Goal: Task Accomplishment & Management: Use online tool/utility

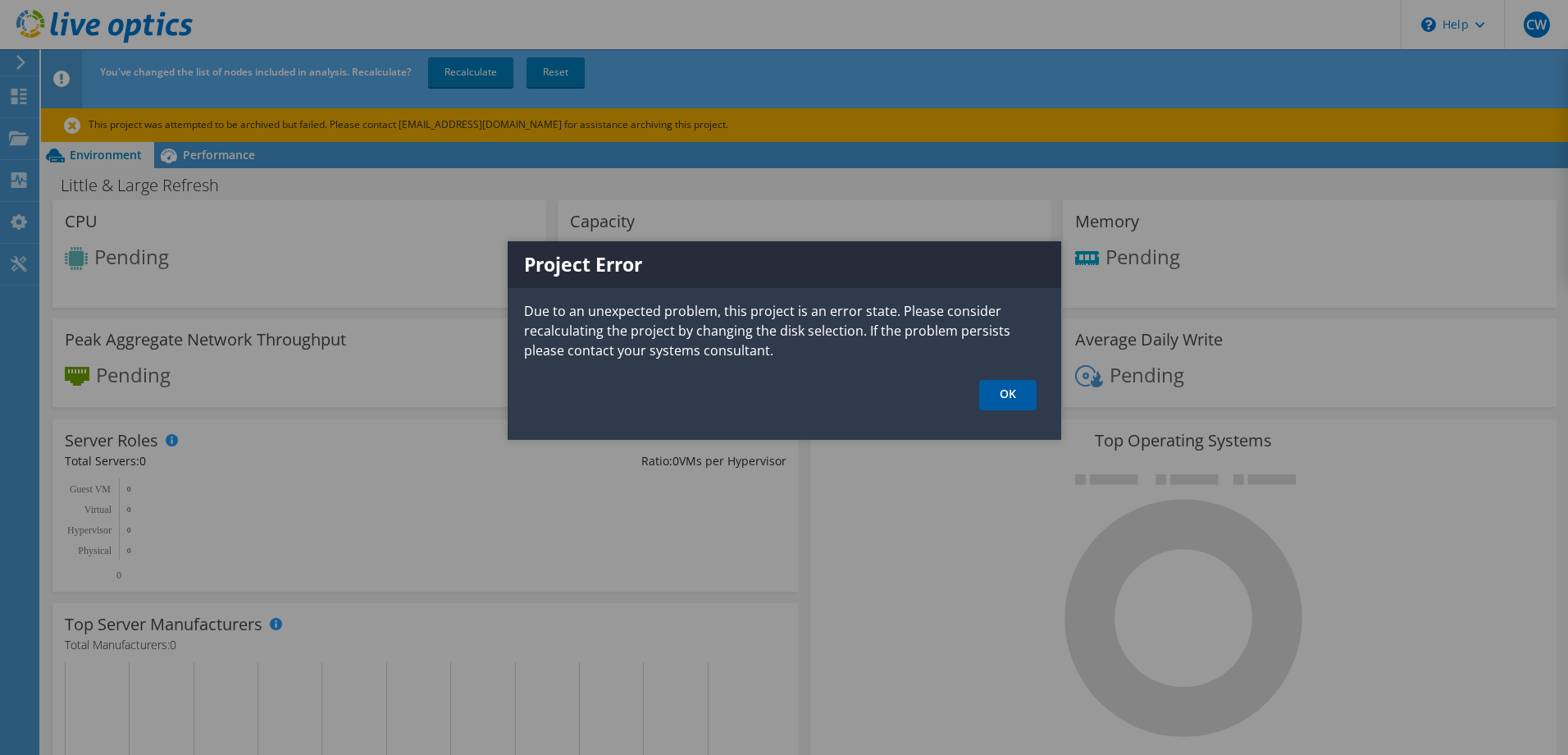
click at [1009, 394] on link "OK" at bounding box center [1007, 394] width 57 height 31
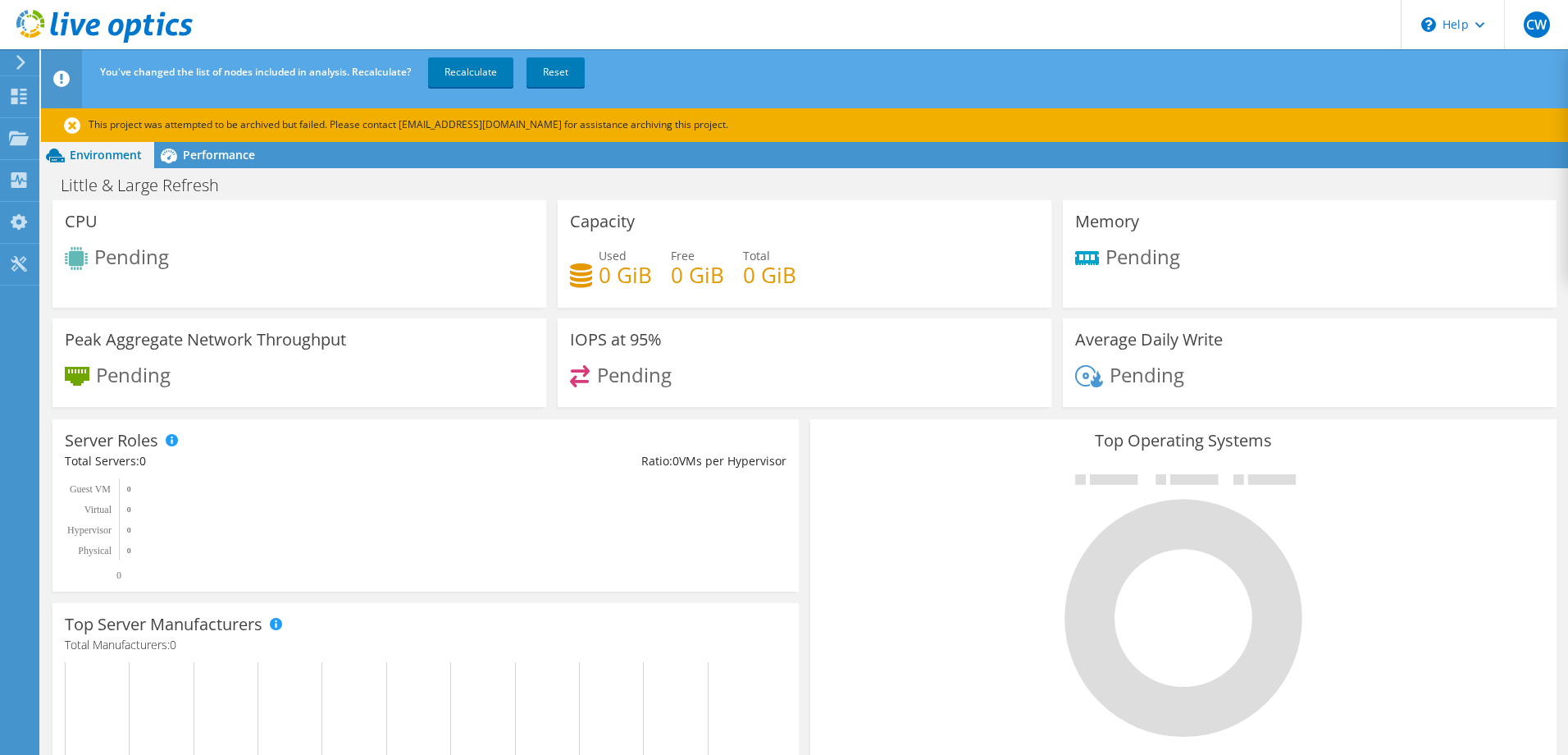
click at [36, 26] on icon at bounding box center [105, 27] width 176 height 34
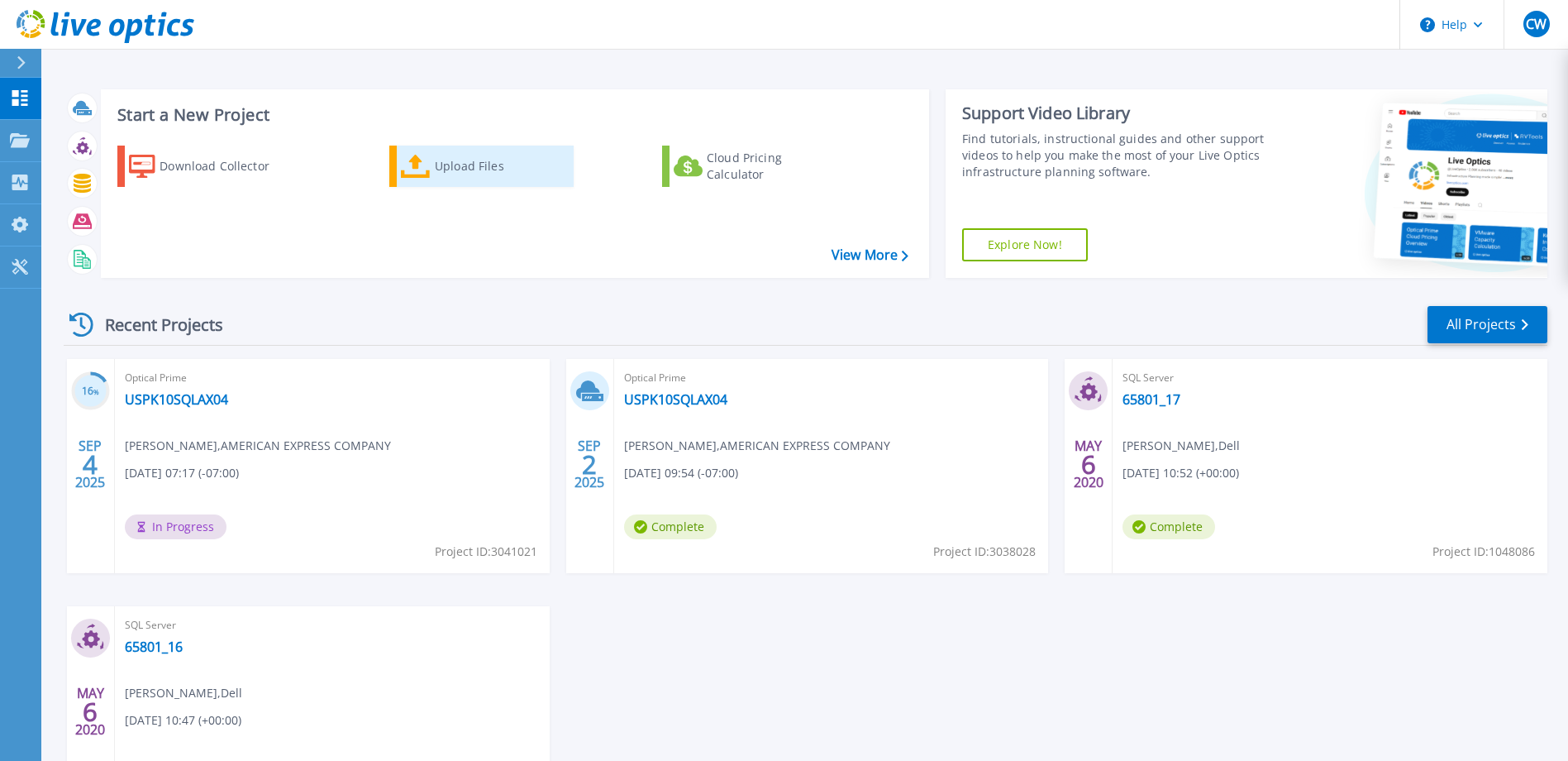
click at [457, 169] on div "Upload Files" at bounding box center [500, 166] width 132 height 33
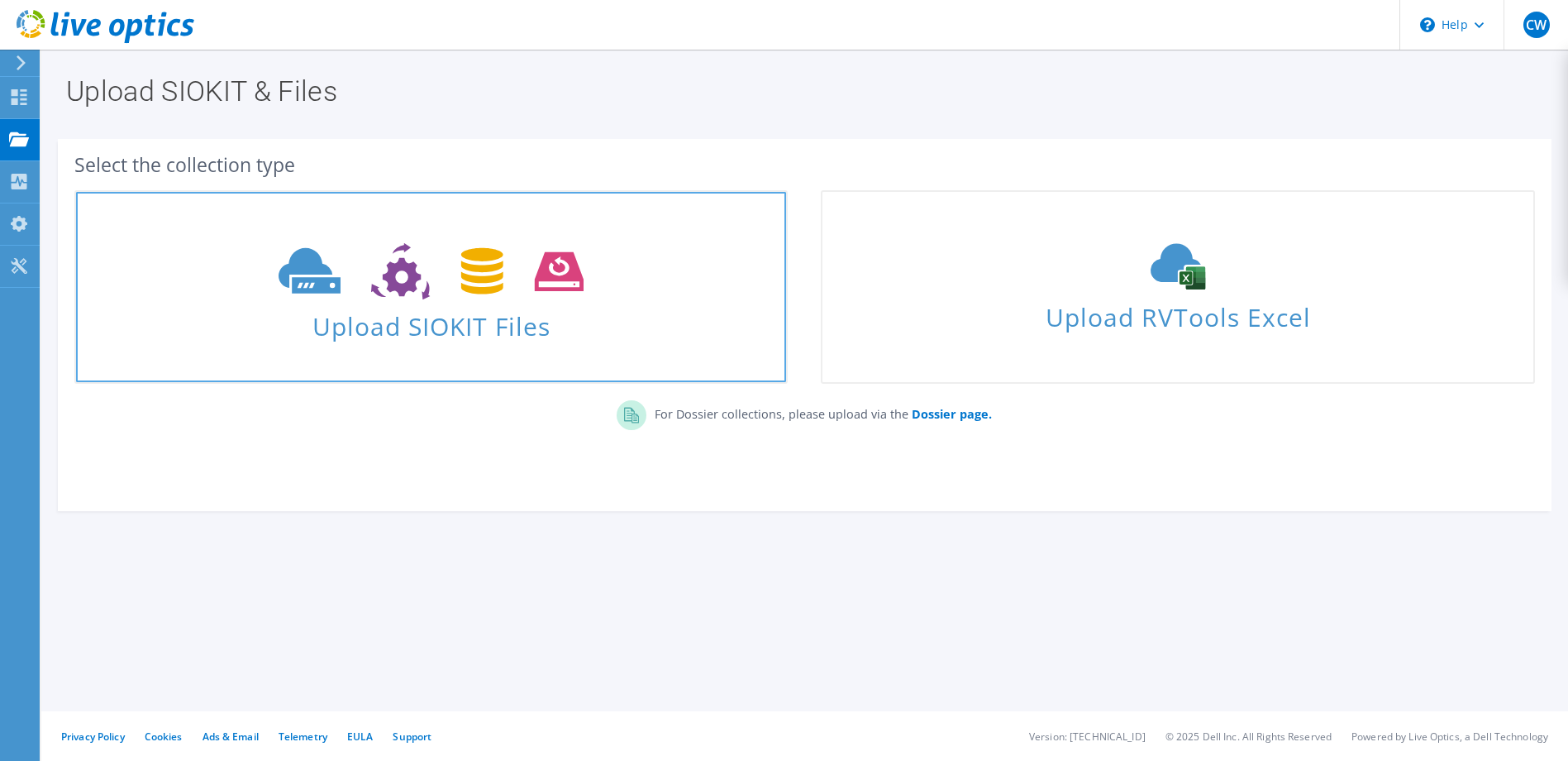
click at [433, 288] on icon at bounding box center [430, 271] width 305 height 57
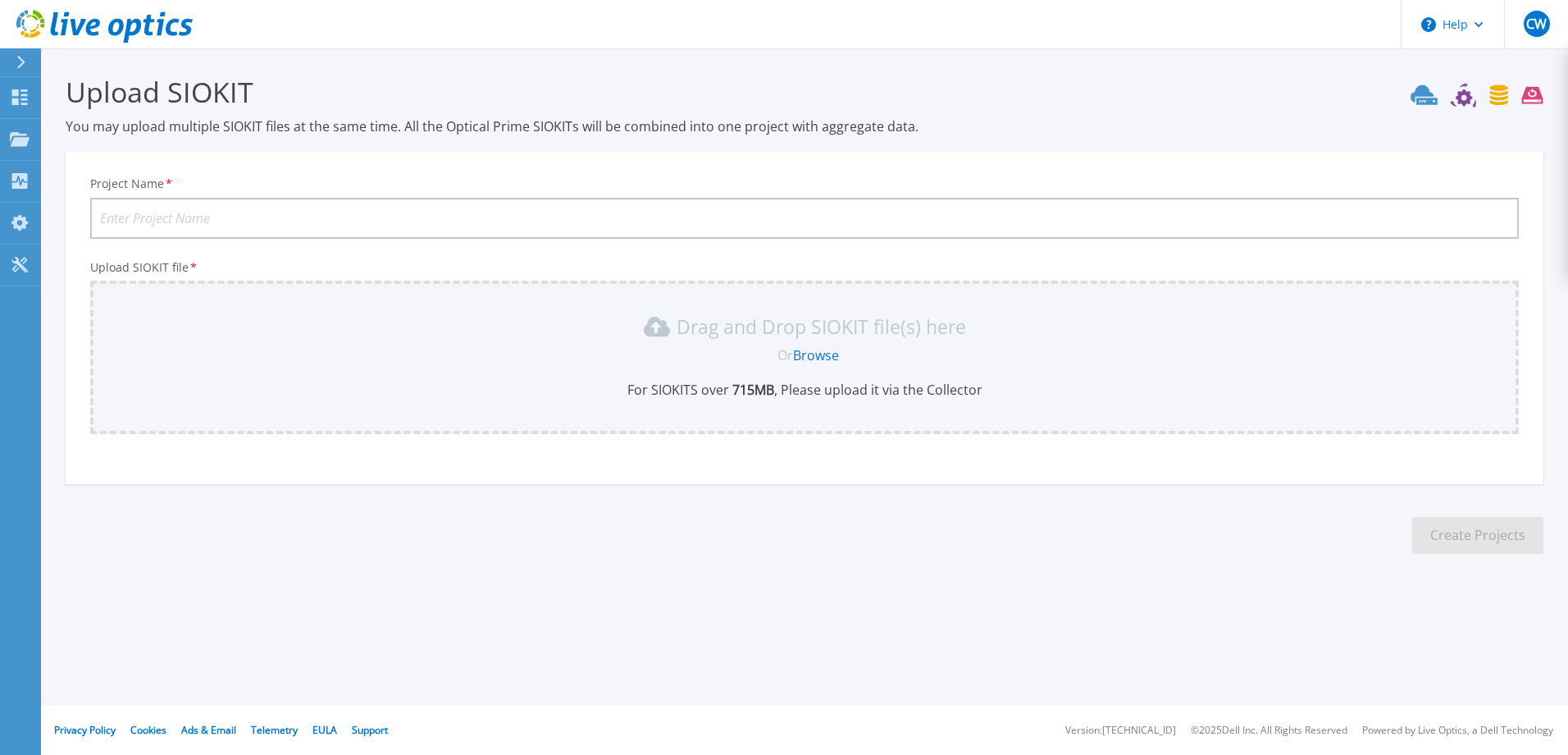
click at [822, 357] on link "Browse" at bounding box center [816, 355] width 46 height 18
click at [570, 214] on input "Project Name *" at bounding box center [804, 218] width 1428 height 41
type input "Charlotte DC"
click at [814, 351] on link "Browse" at bounding box center [816, 355] width 46 height 18
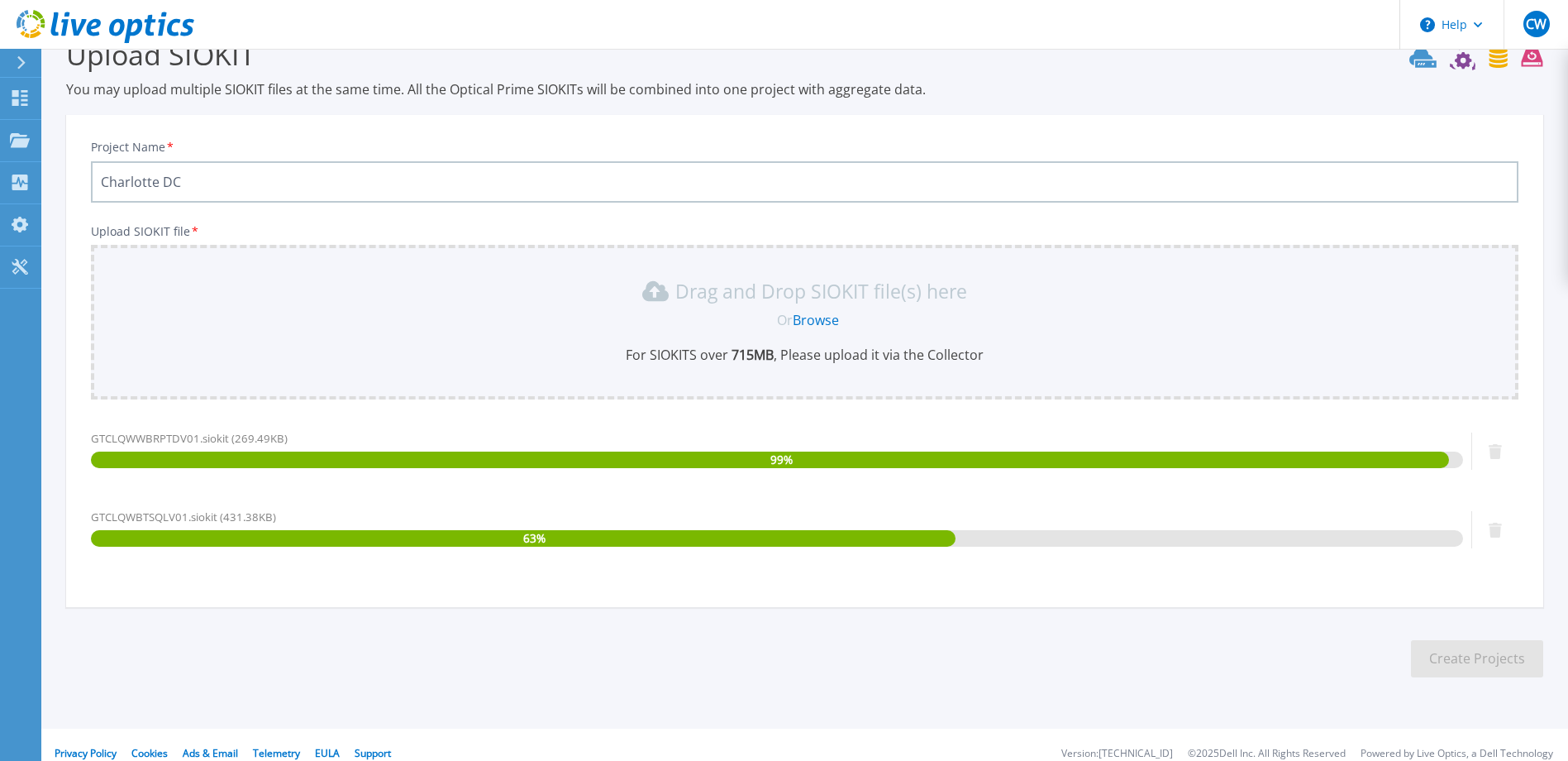
scroll to position [55, 0]
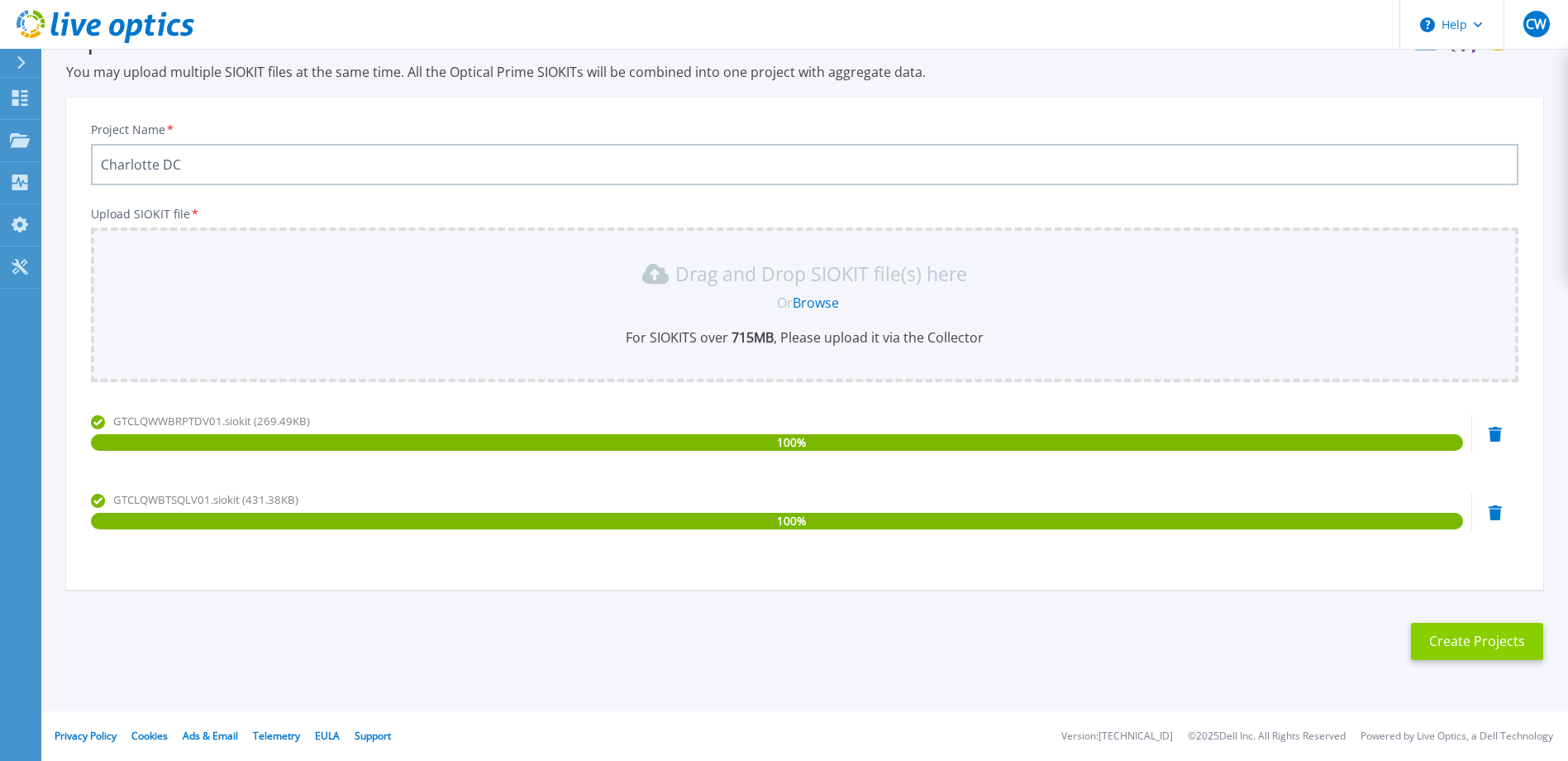
click at [1493, 645] on button "Create Projects" at bounding box center [1477, 640] width 132 height 37
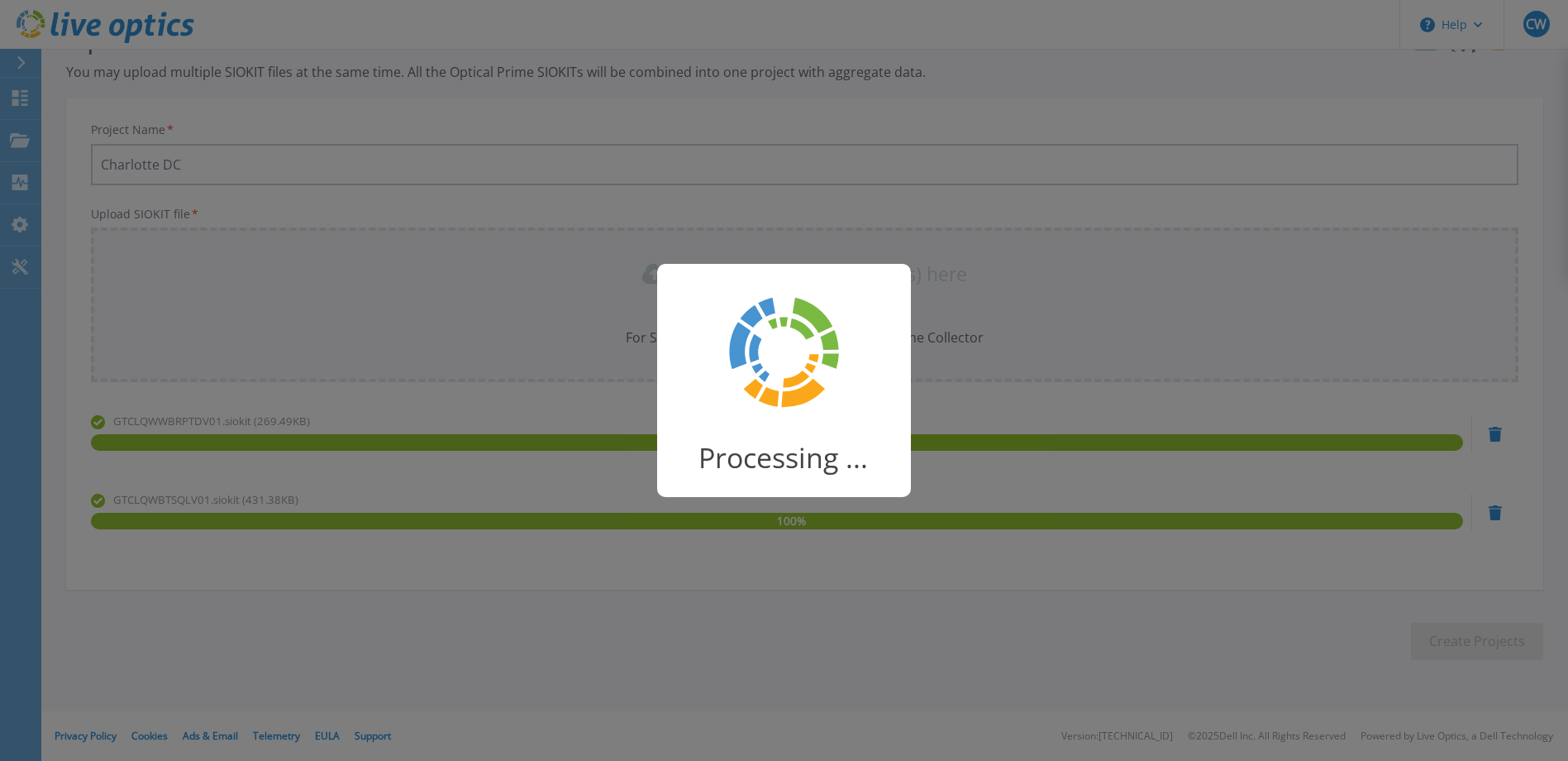
scroll to position [25, 0]
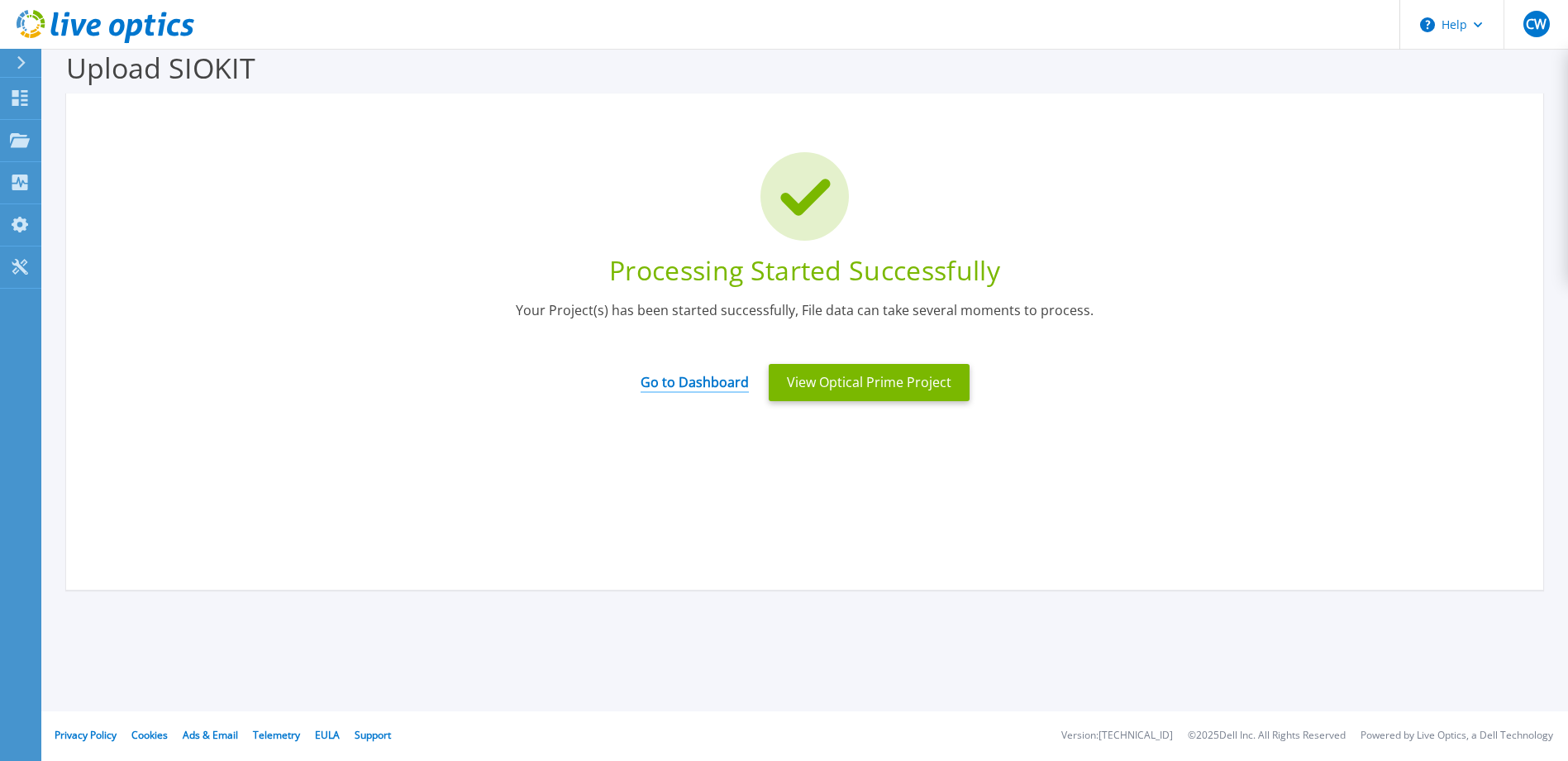
click at [728, 382] on link "Go to Dashboard" at bounding box center [695, 377] width 108 height 32
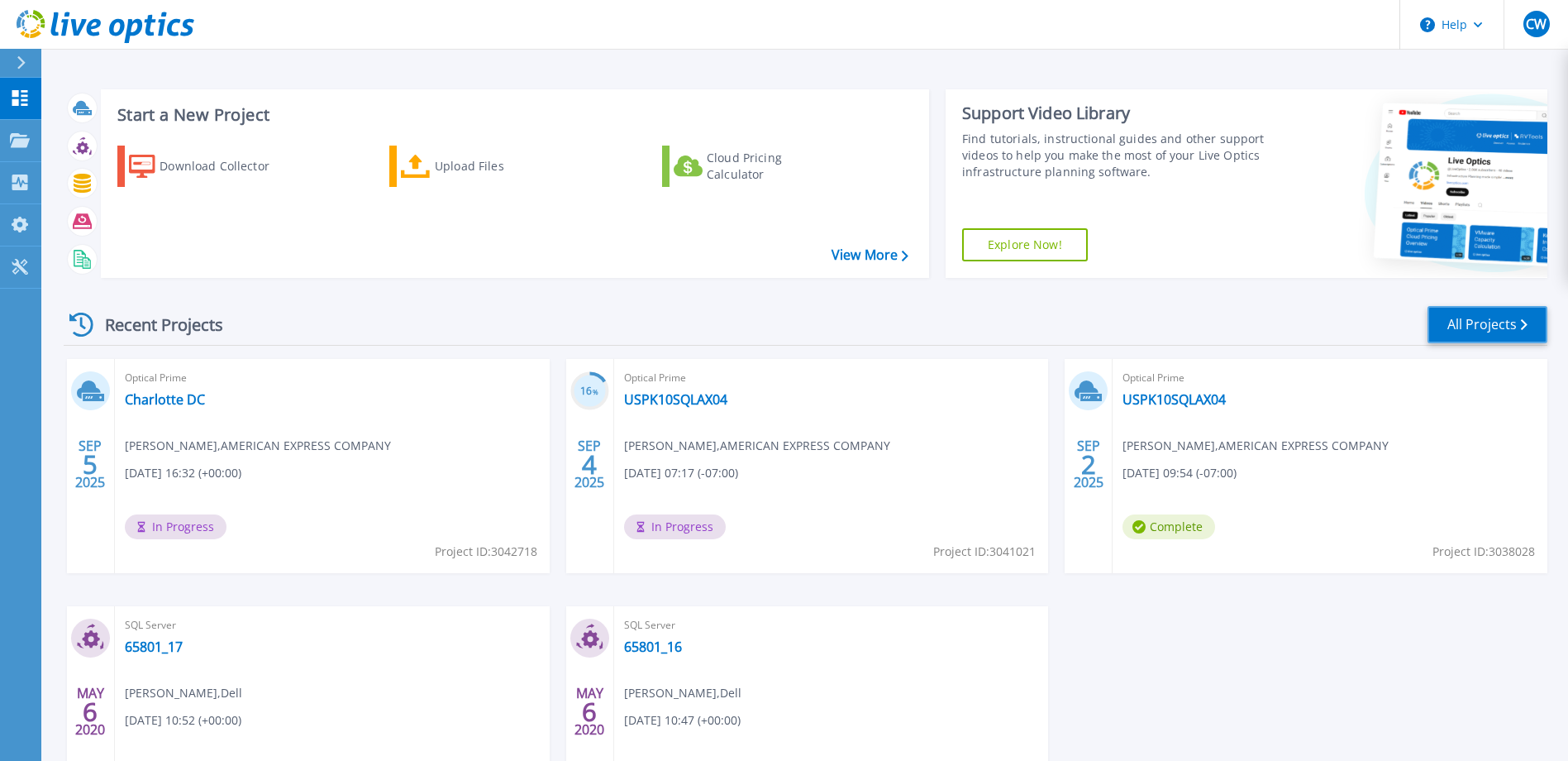
click at [1456, 310] on link "All Projects" at bounding box center [1488, 324] width 120 height 37
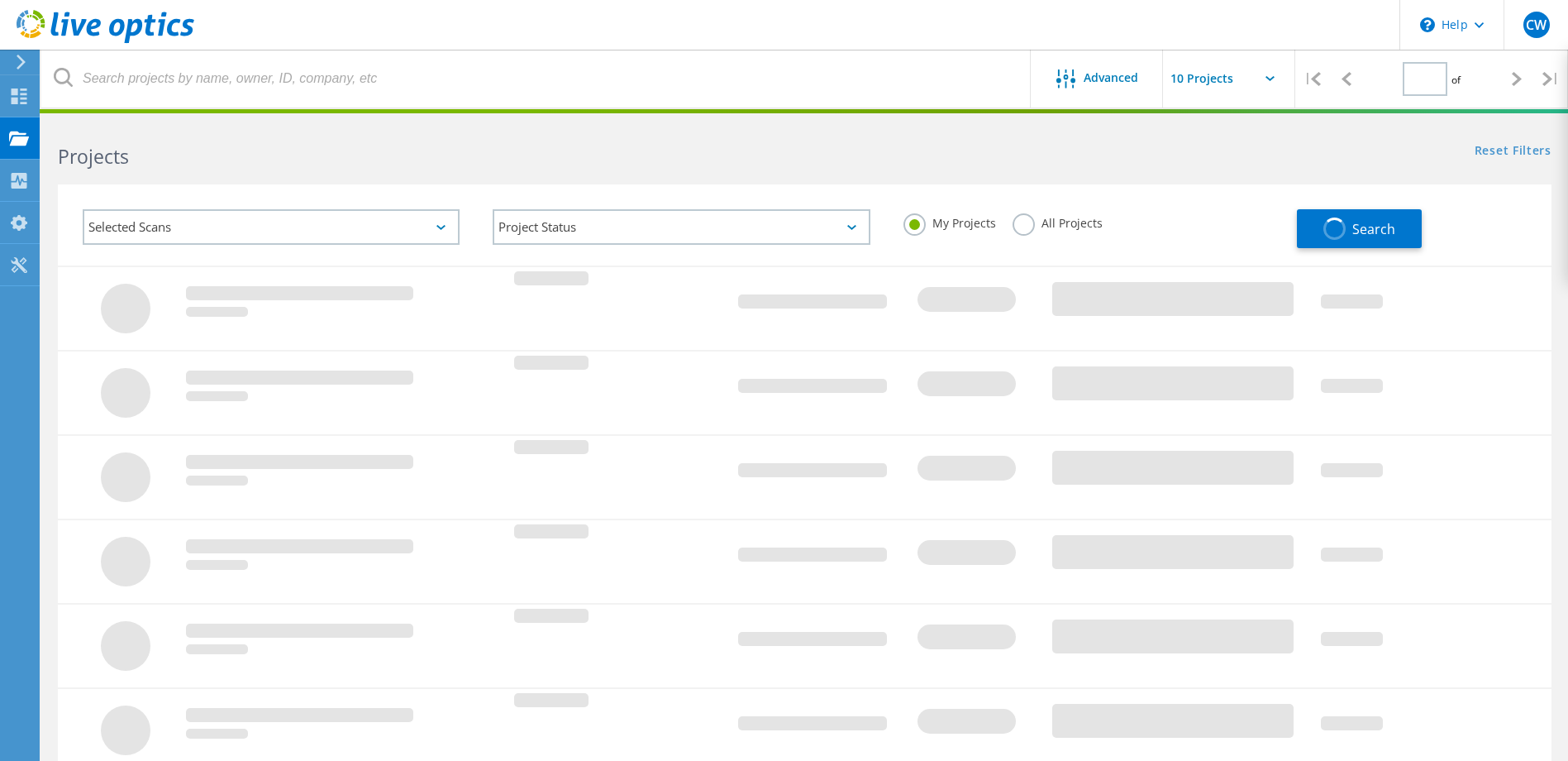
type input "1"
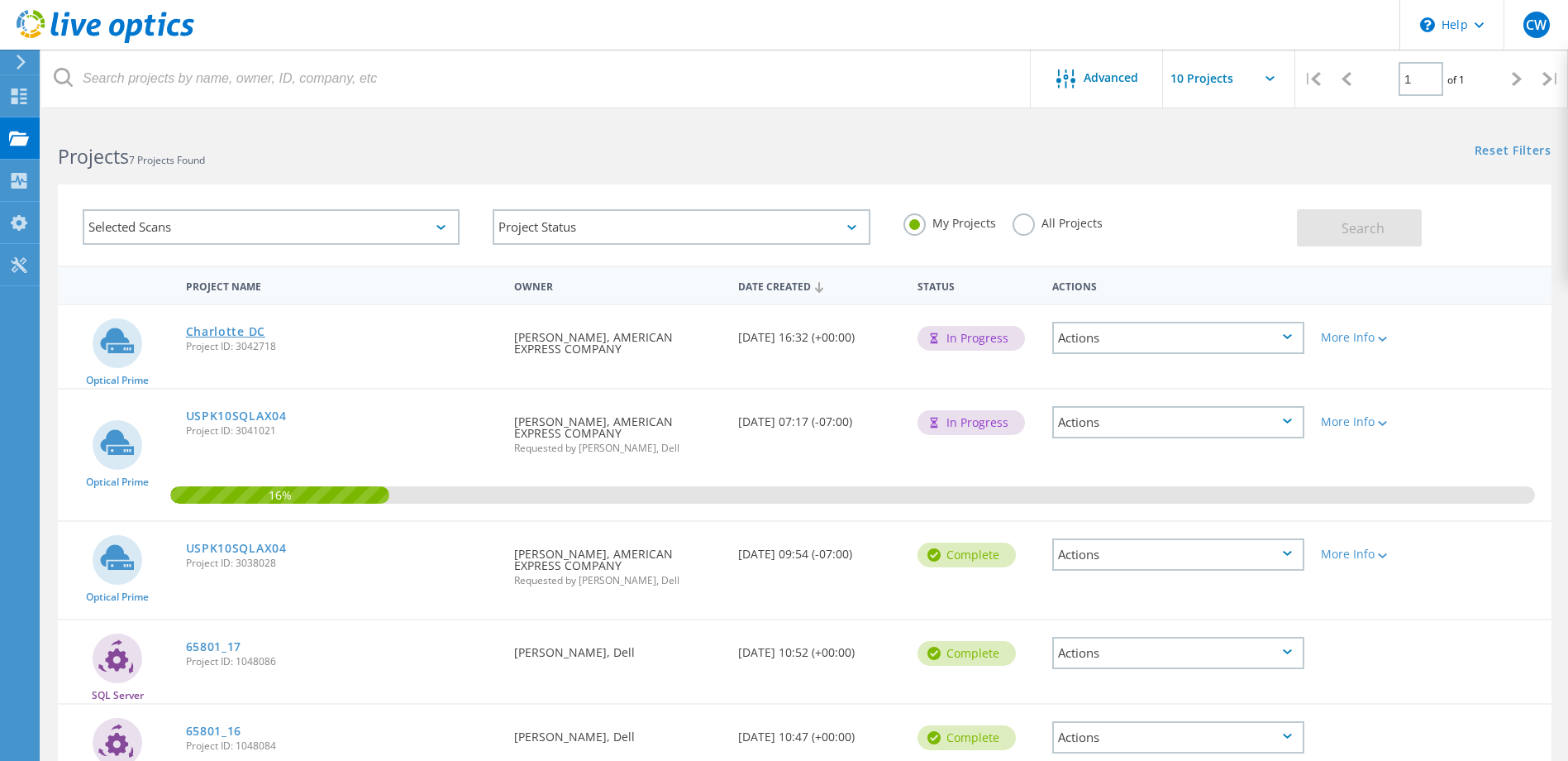
click at [226, 329] on link "Charlotte DC" at bounding box center [225, 332] width 79 height 12
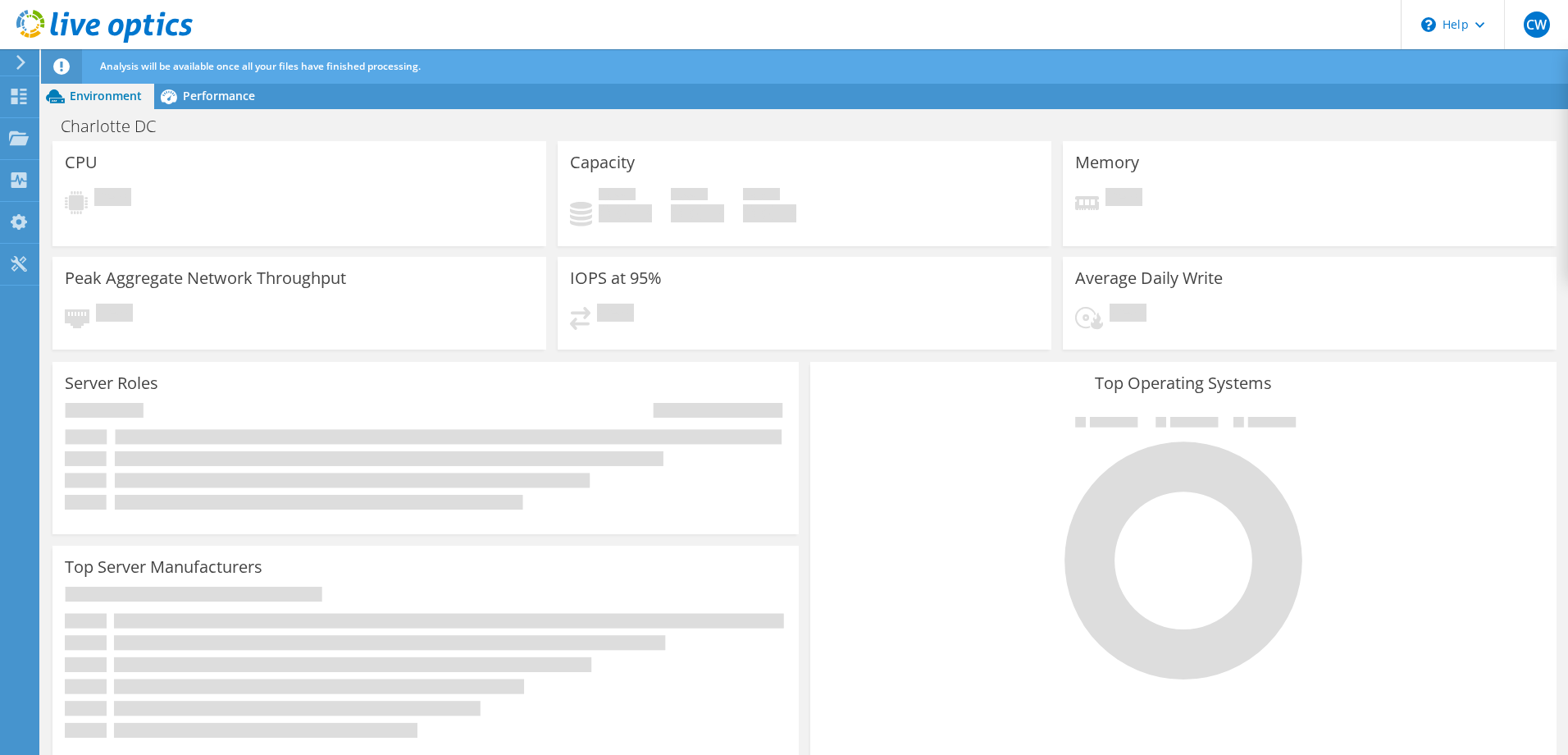
click at [72, 22] on use at bounding box center [105, 26] width 176 height 33
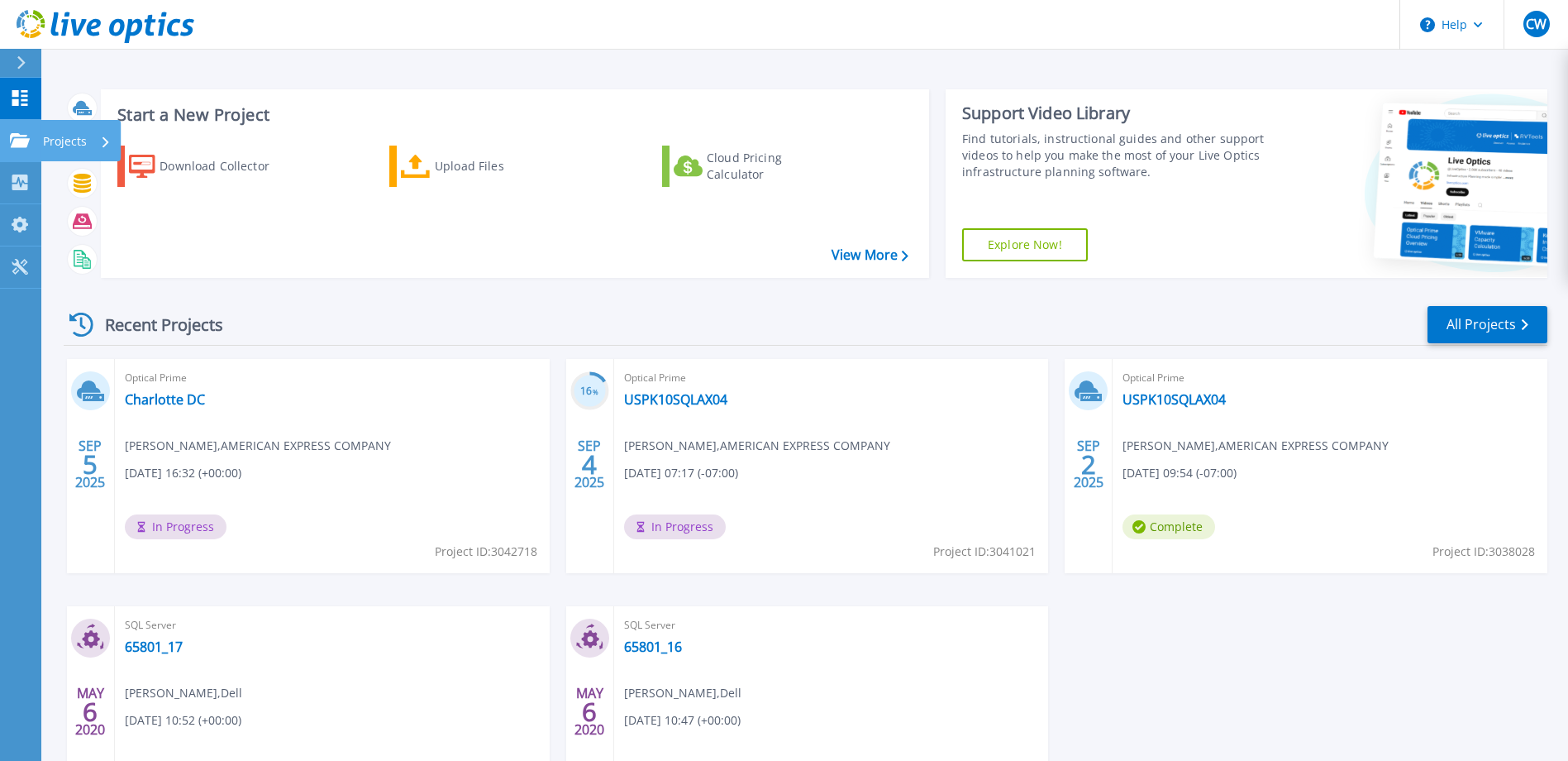
click at [17, 137] on icon at bounding box center [20, 140] width 20 height 14
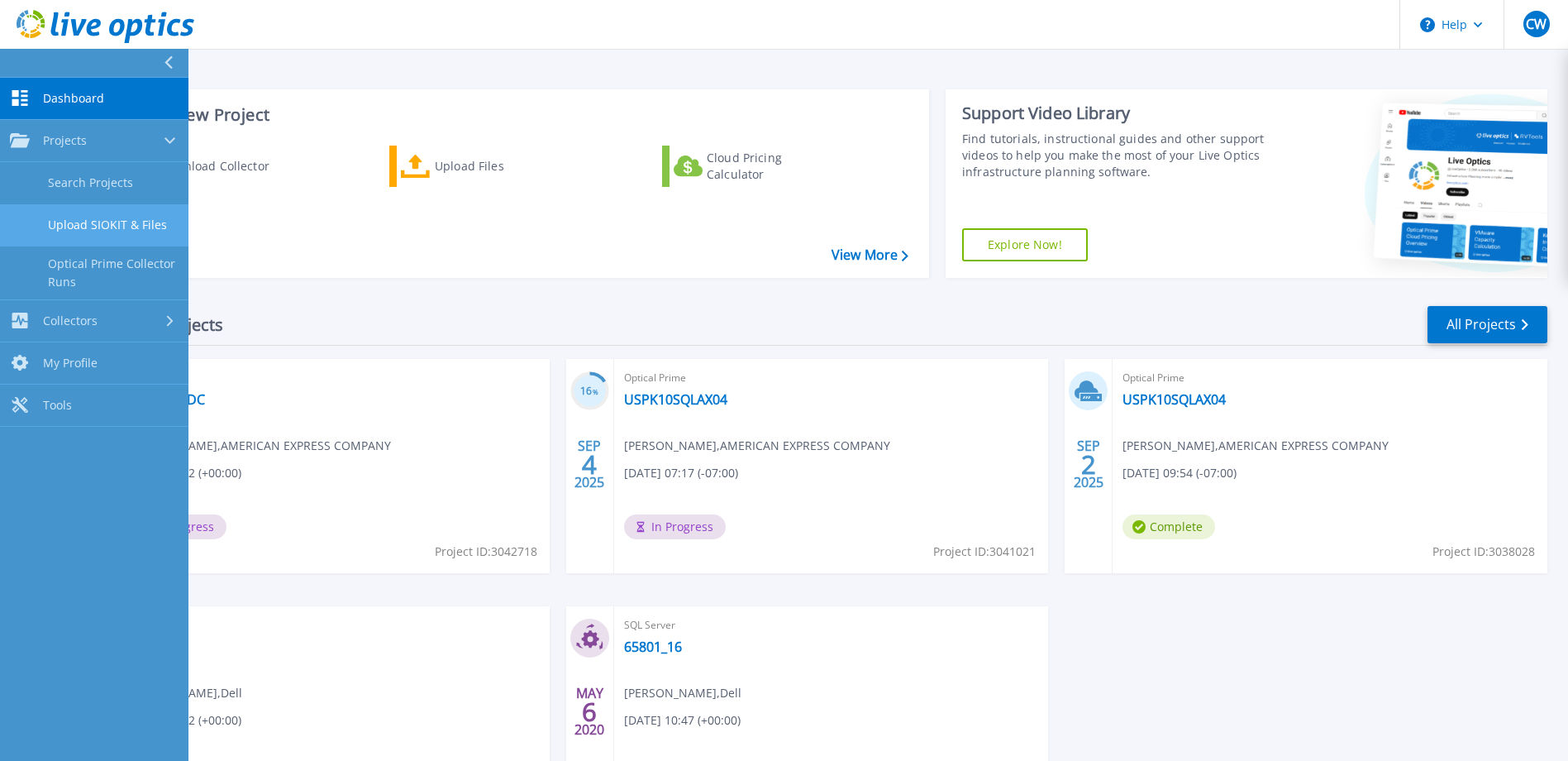
click at [104, 233] on link "Upload SIOKIT & Files" at bounding box center [94, 225] width 189 height 42
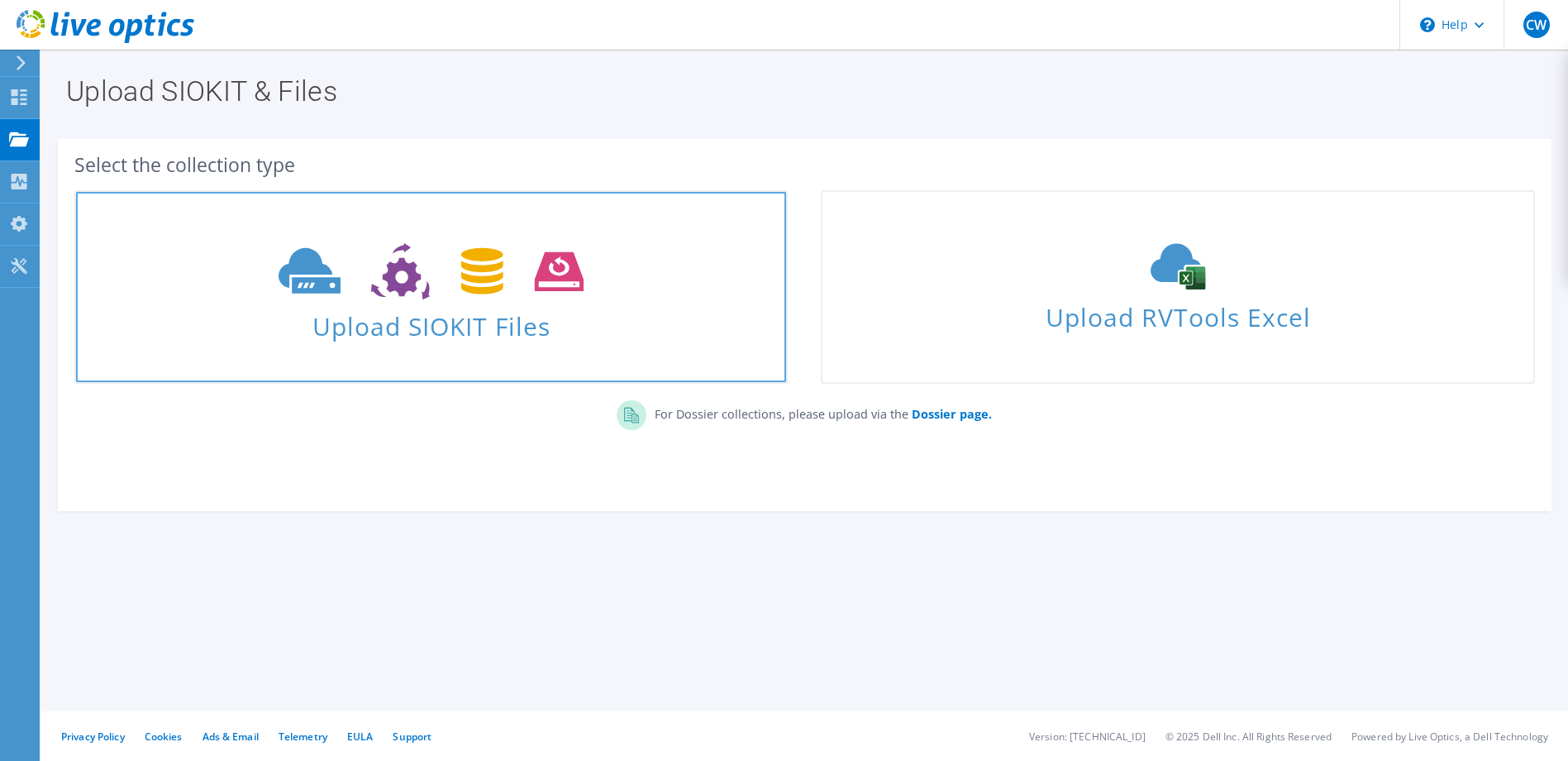
click at [532, 285] on icon at bounding box center [430, 271] width 305 height 57
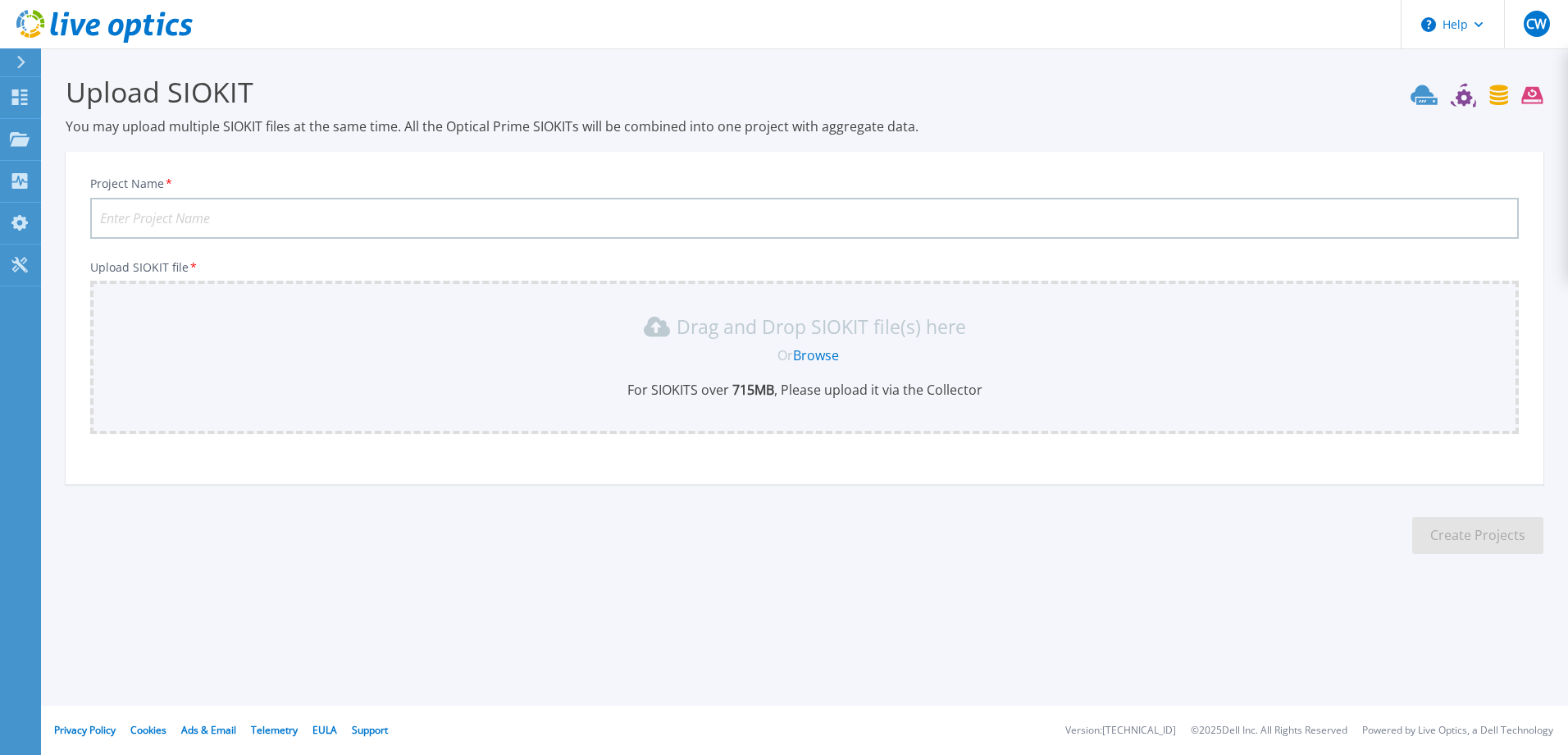
click at [213, 209] on input "Project Name *" at bounding box center [804, 218] width 1428 height 41
click at [64, 27] on icon at bounding box center [64, 24] width 8 height 24
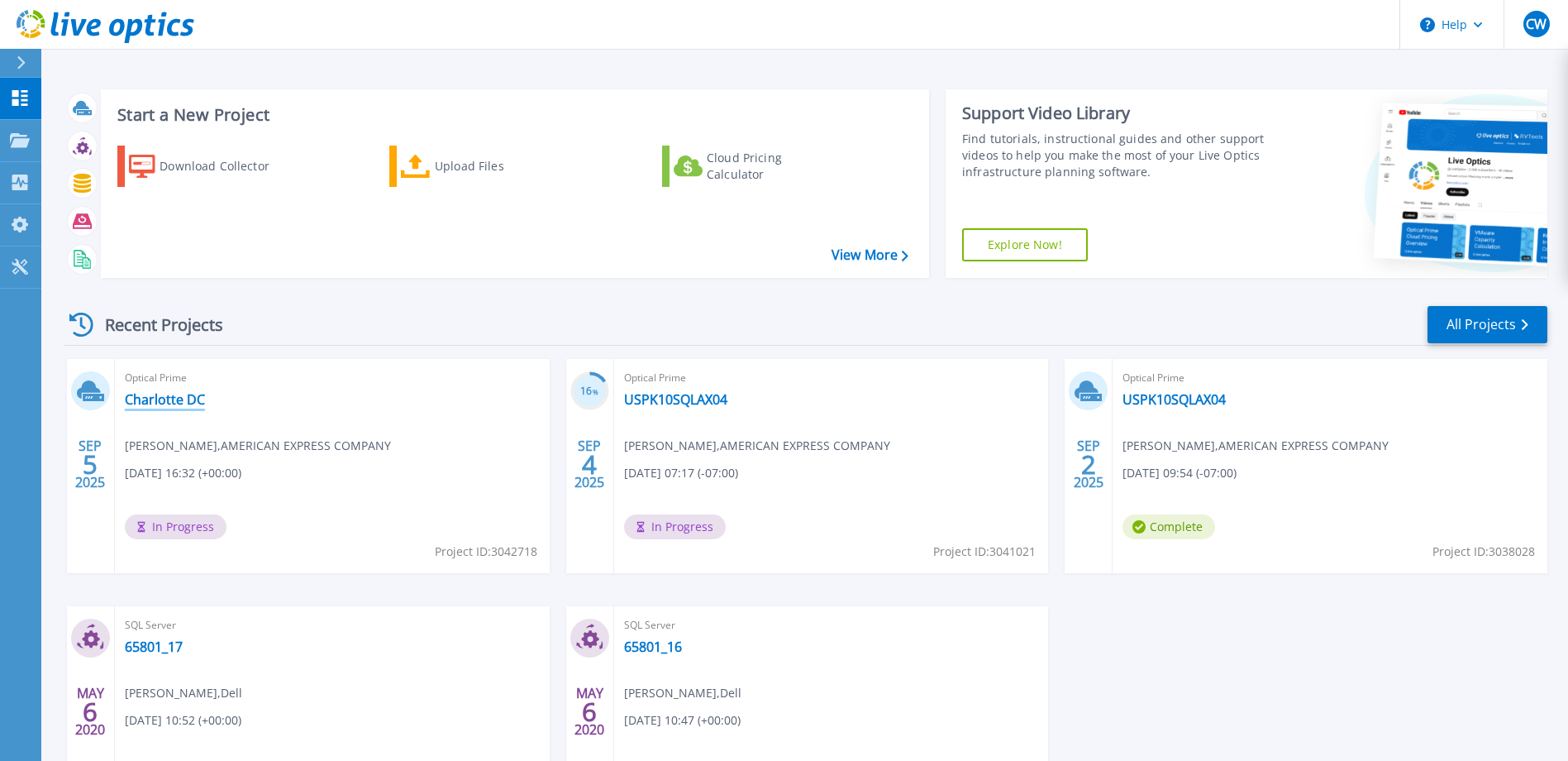
click at [180, 400] on link "Charlotte DC" at bounding box center [165, 399] width 80 height 17
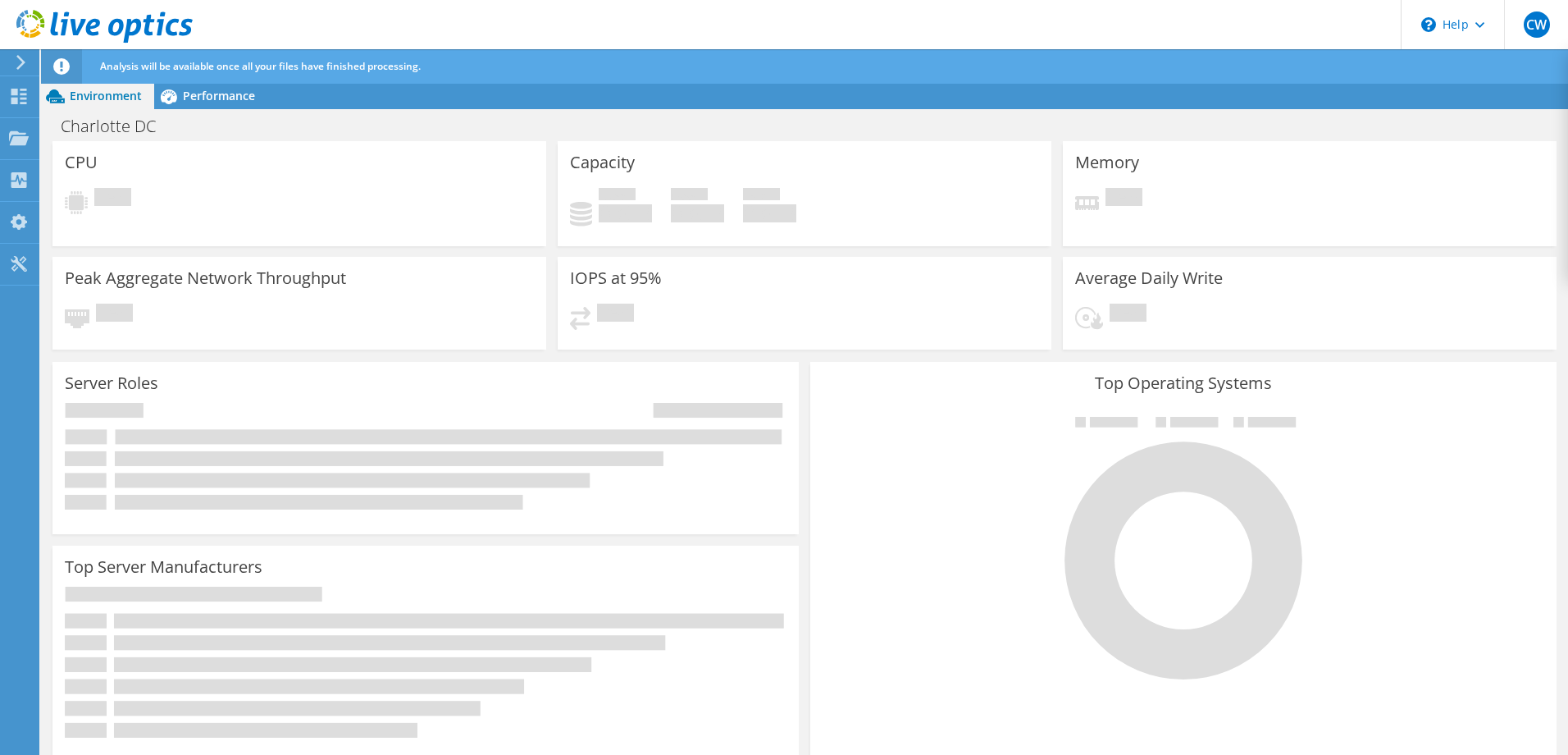
click at [75, 28] on use at bounding box center [105, 26] width 176 height 33
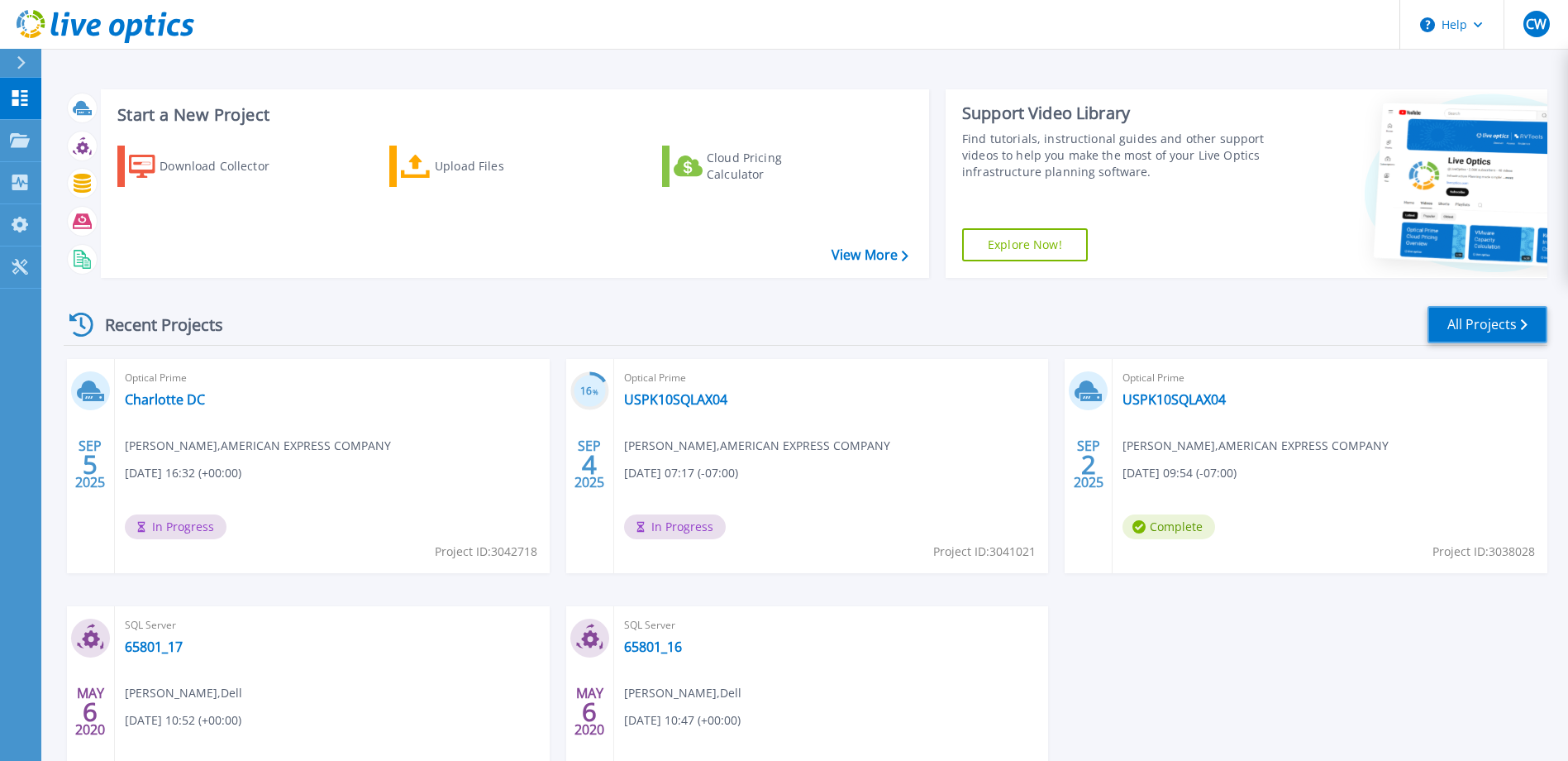
click at [1467, 329] on link "All Projects" at bounding box center [1488, 324] width 120 height 37
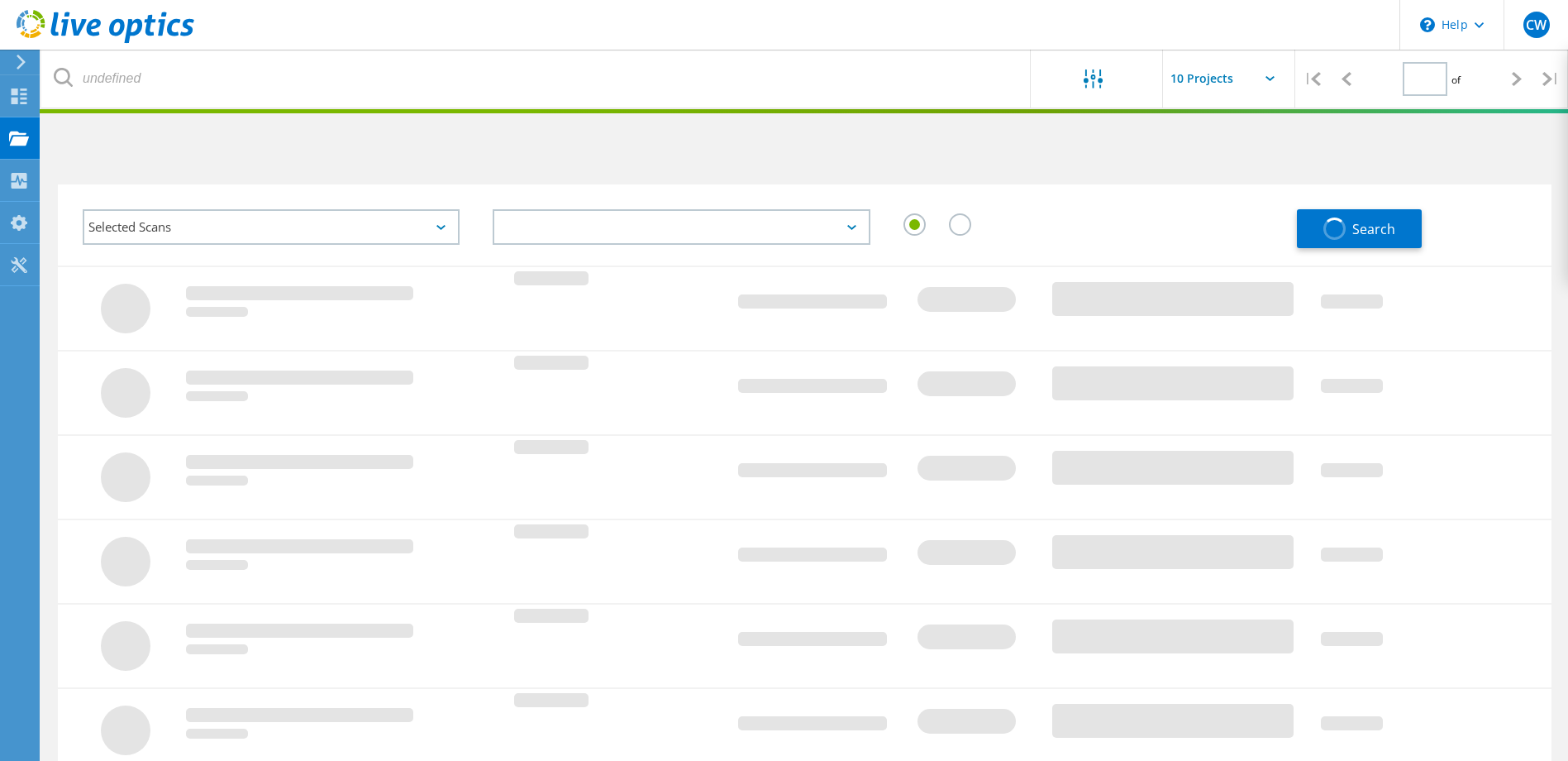
type input "1"
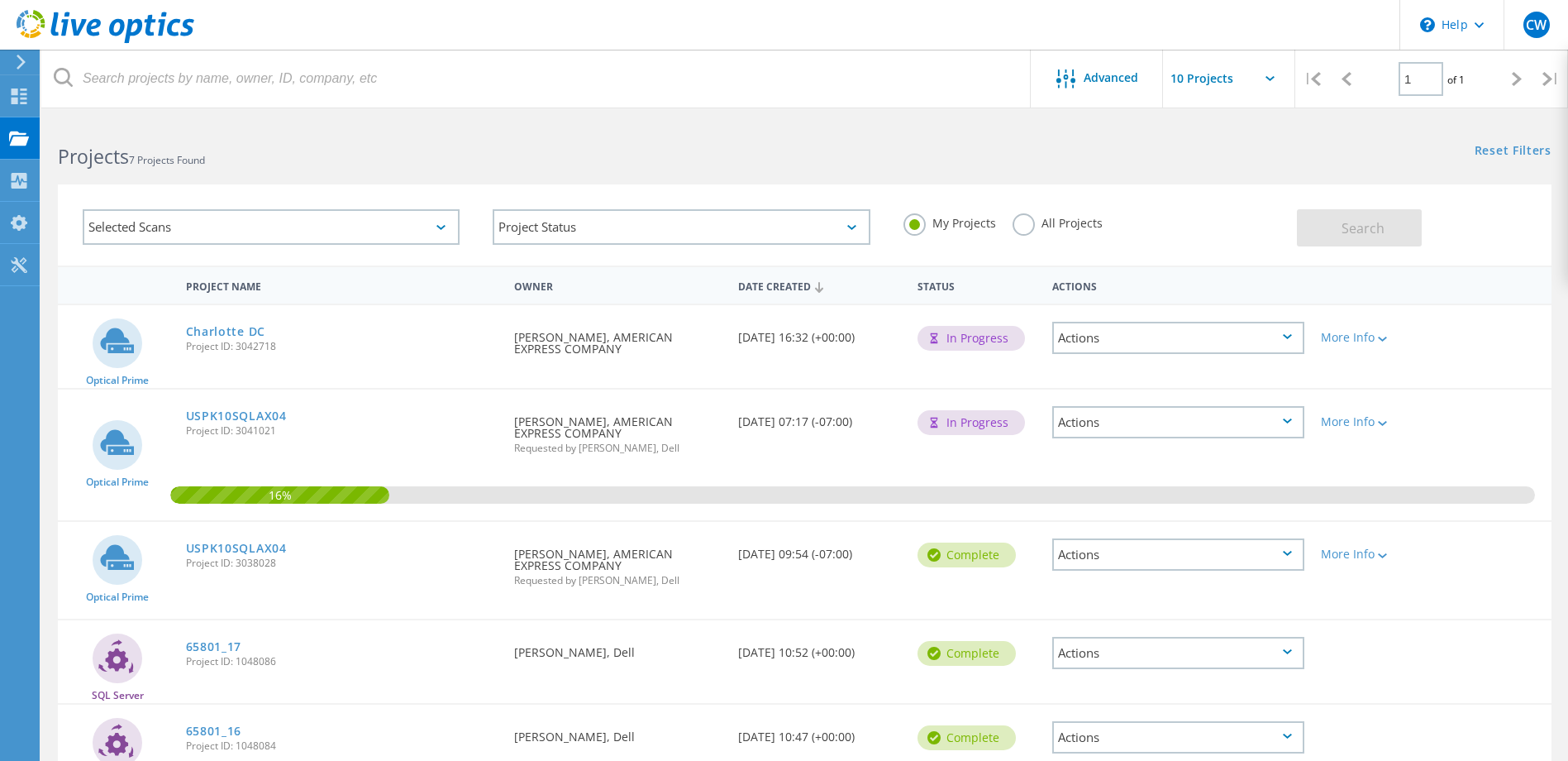
click at [1294, 552] on div "Actions" at bounding box center [1178, 554] width 253 height 32
click at [1288, 333] on div "Actions" at bounding box center [1178, 338] width 253 height 32
click at [1110, 377] on div "Delete" at bounding box center [1178, 377] width 249 height 26
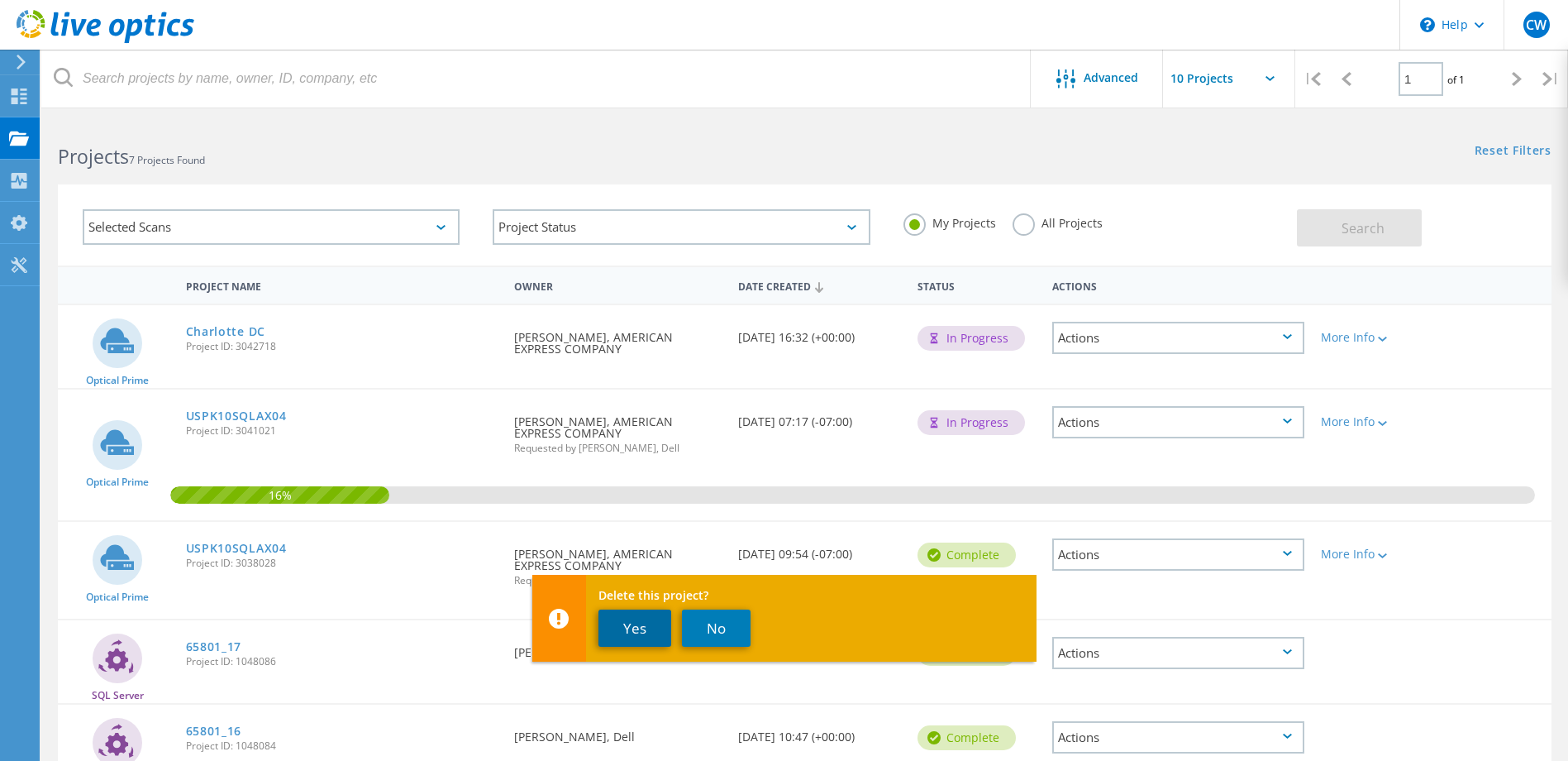
click at [621, 619] on button "Yes" at bounding box center [634, 627] width 73 height 37
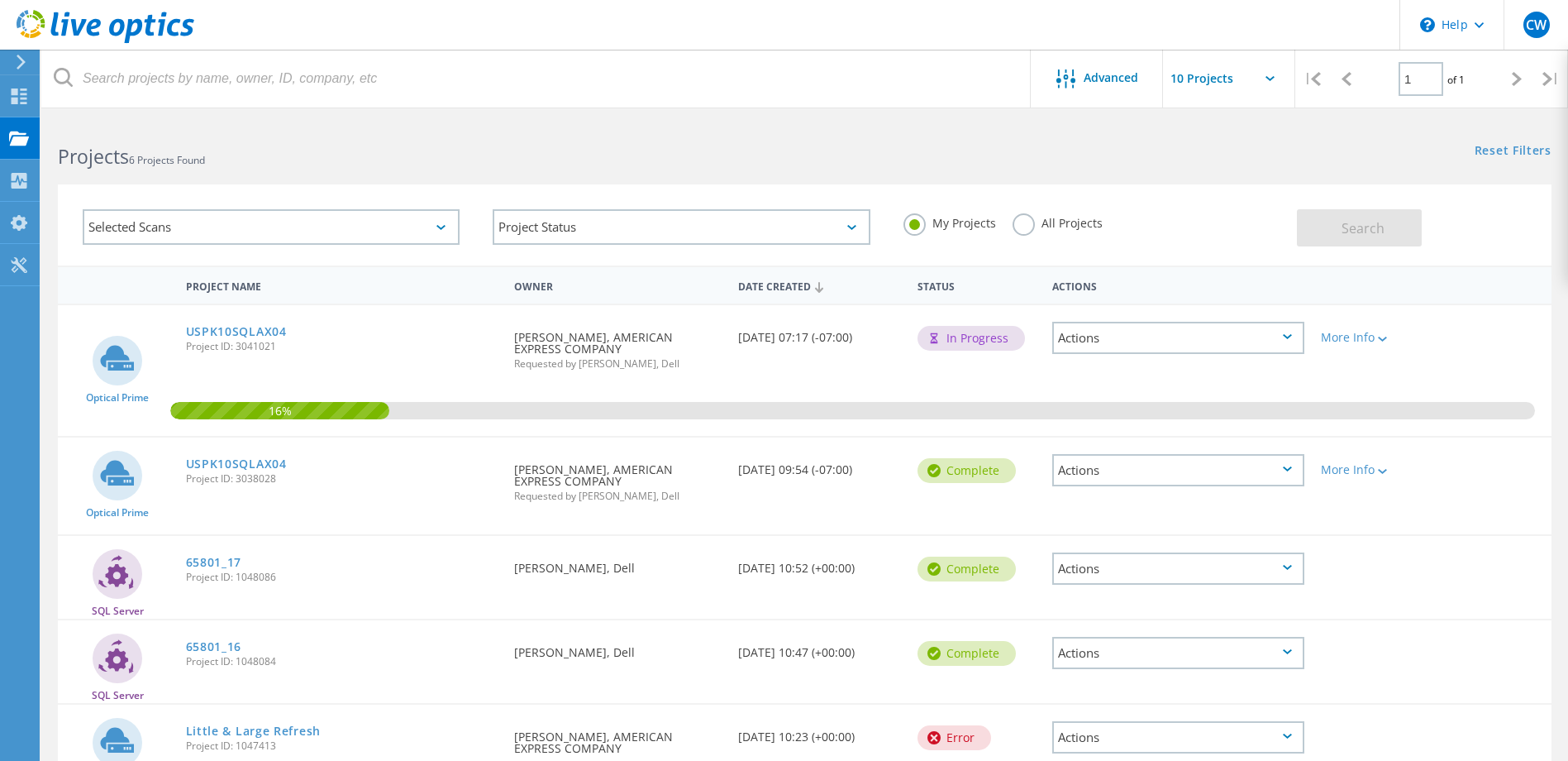
click at [94, 23] on icon at bounding box center [106, 27] width 178 height 34
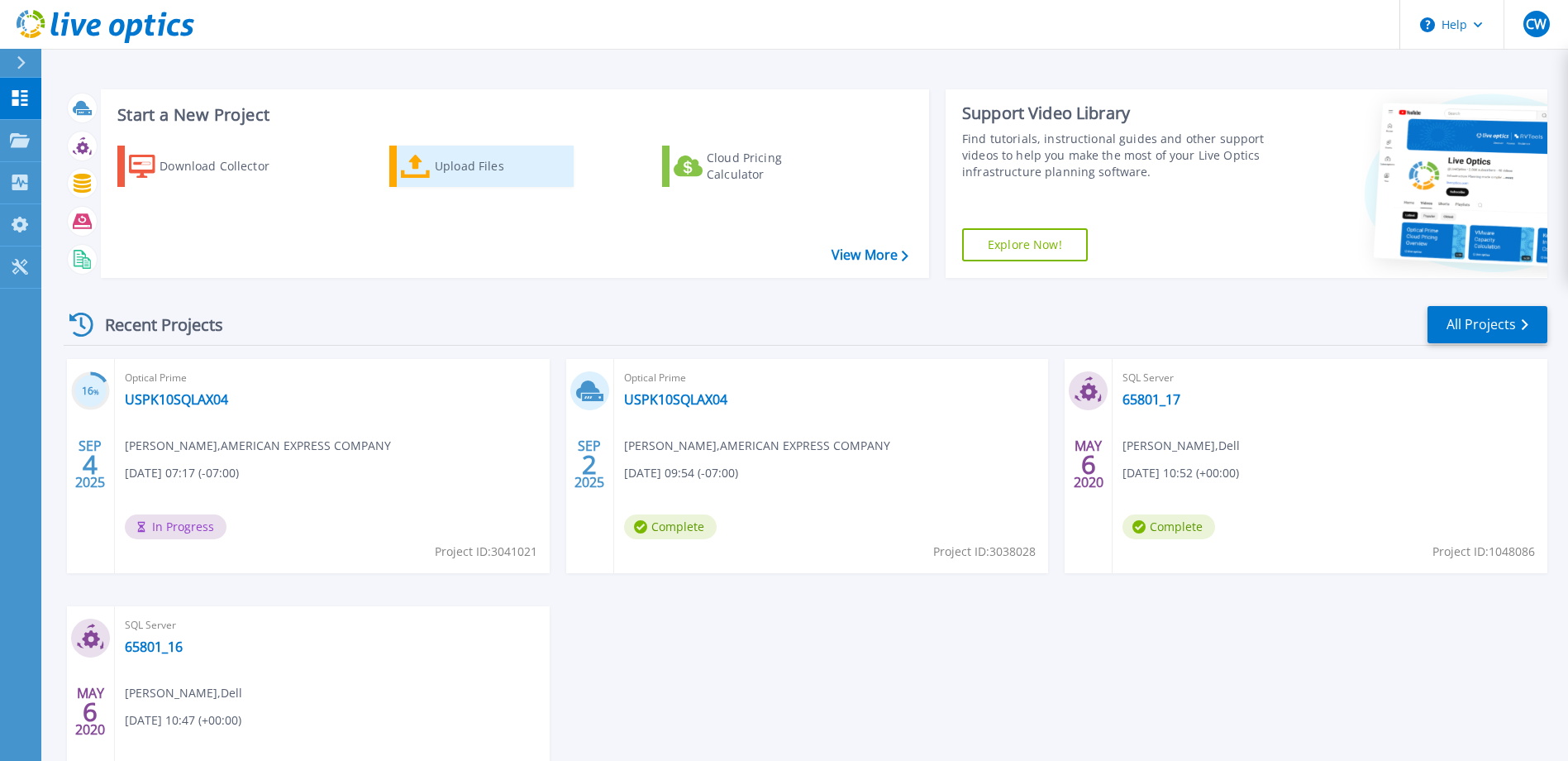
click at [412, 177] on icon at bounding box center [416, 167] width 30 height 24
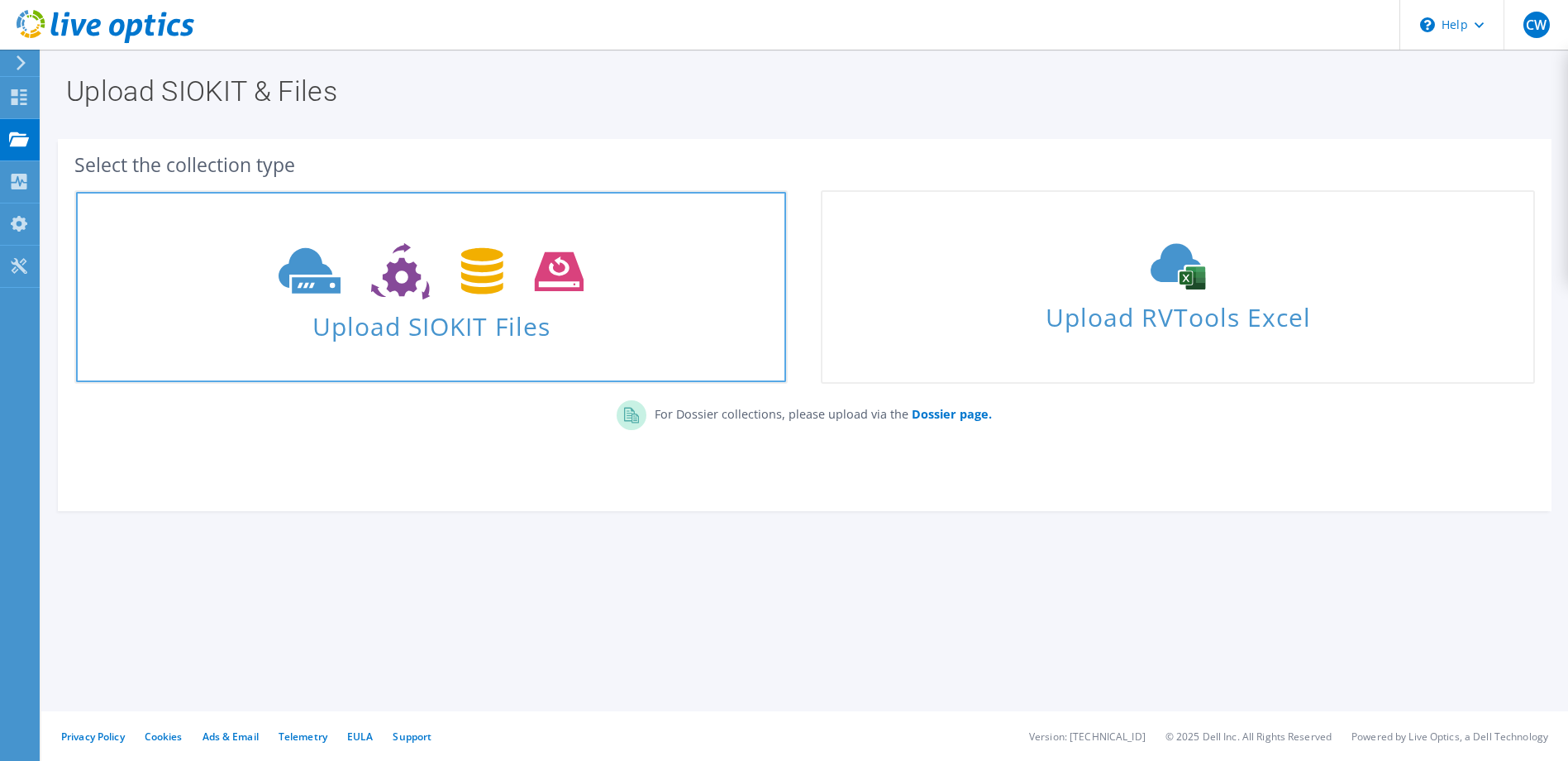
click at [414, 323] on span "Upload SIOKIT Files" at bounding box center [430, 322] width 710 height 36
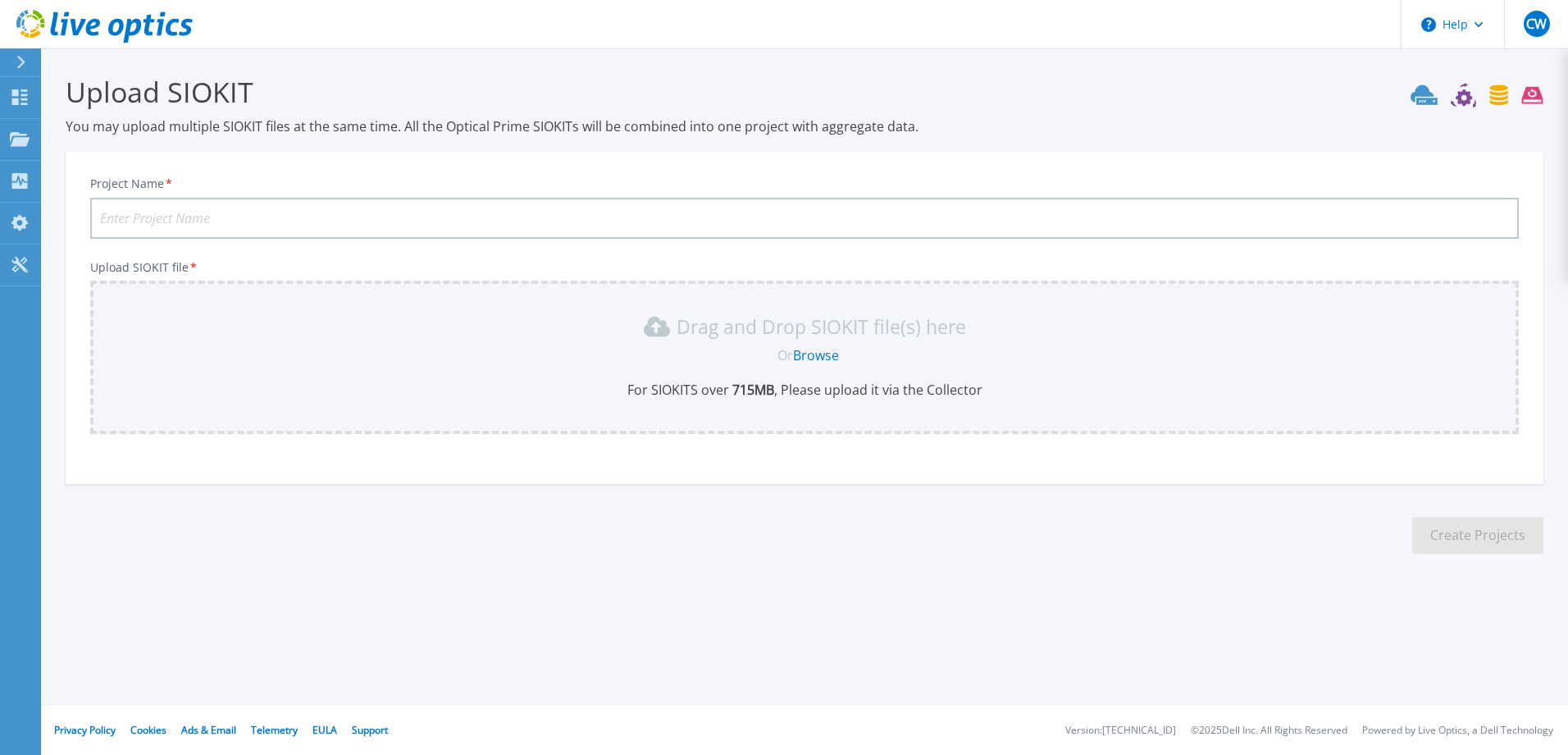
click at [827, 351] on link "Browse" at bounding box center [816, 355] width 46 height 18
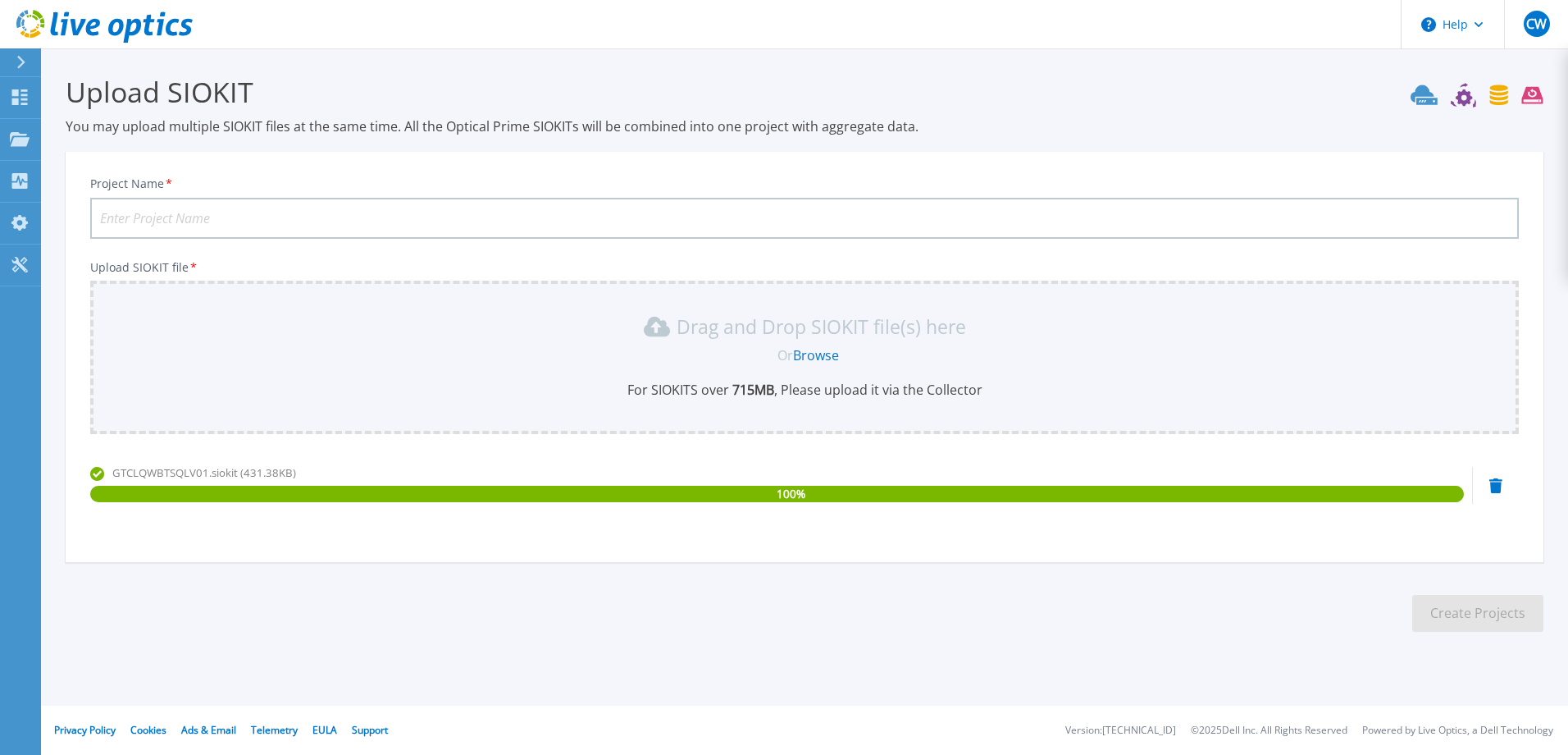
click at [172, 210] on input "Project Name *" at bounding box center [804, 218] width 1428 height 41
type input "GTCLQWBTSQLV01"
click at [1505, 614] on button "Create Projects" at bounding box center [1478, 612] width 131 height 37
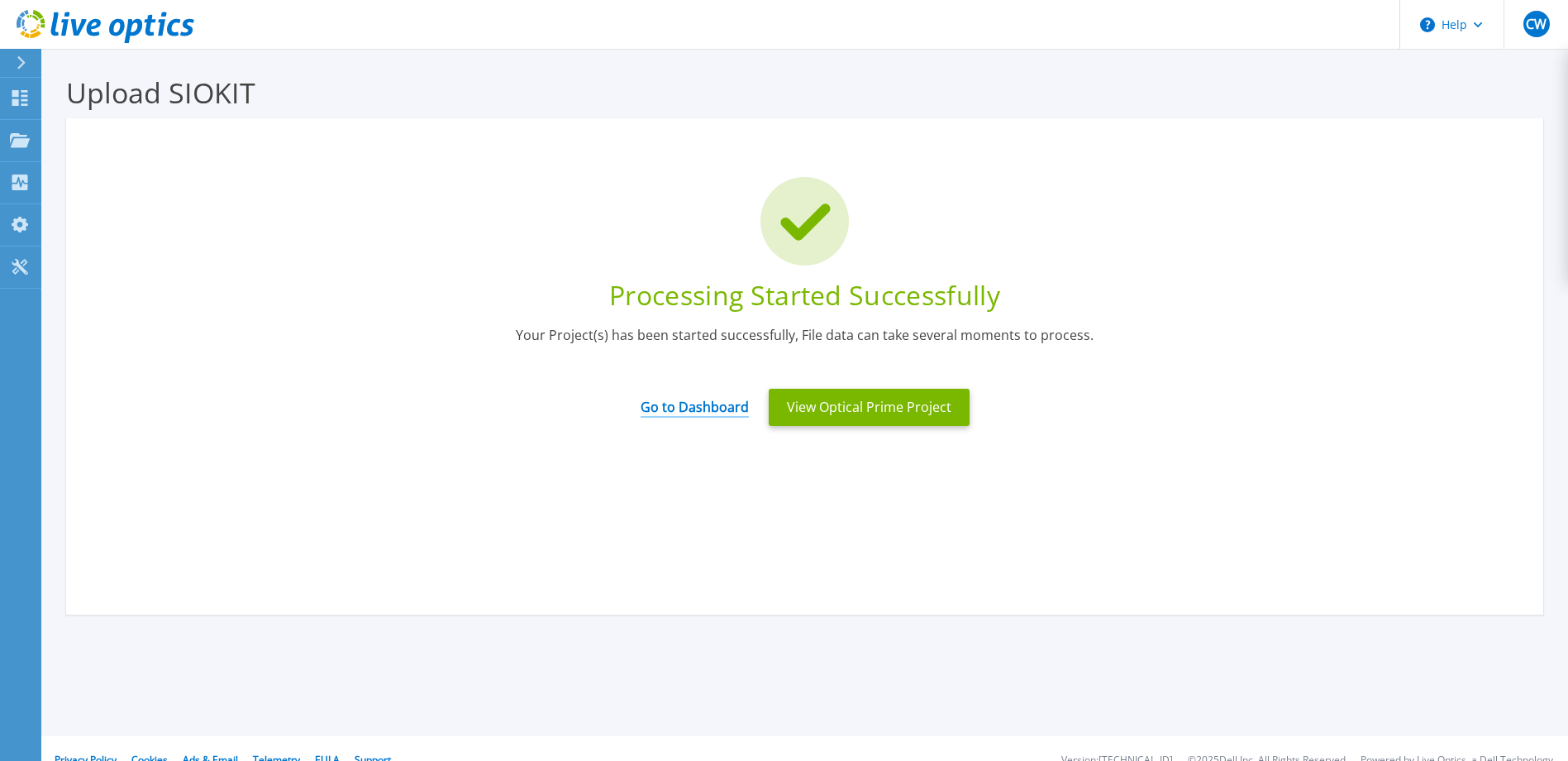
click at [708, 409] on link "Go to Dashboard" at bounding box center [695, 401] width 108 height 32
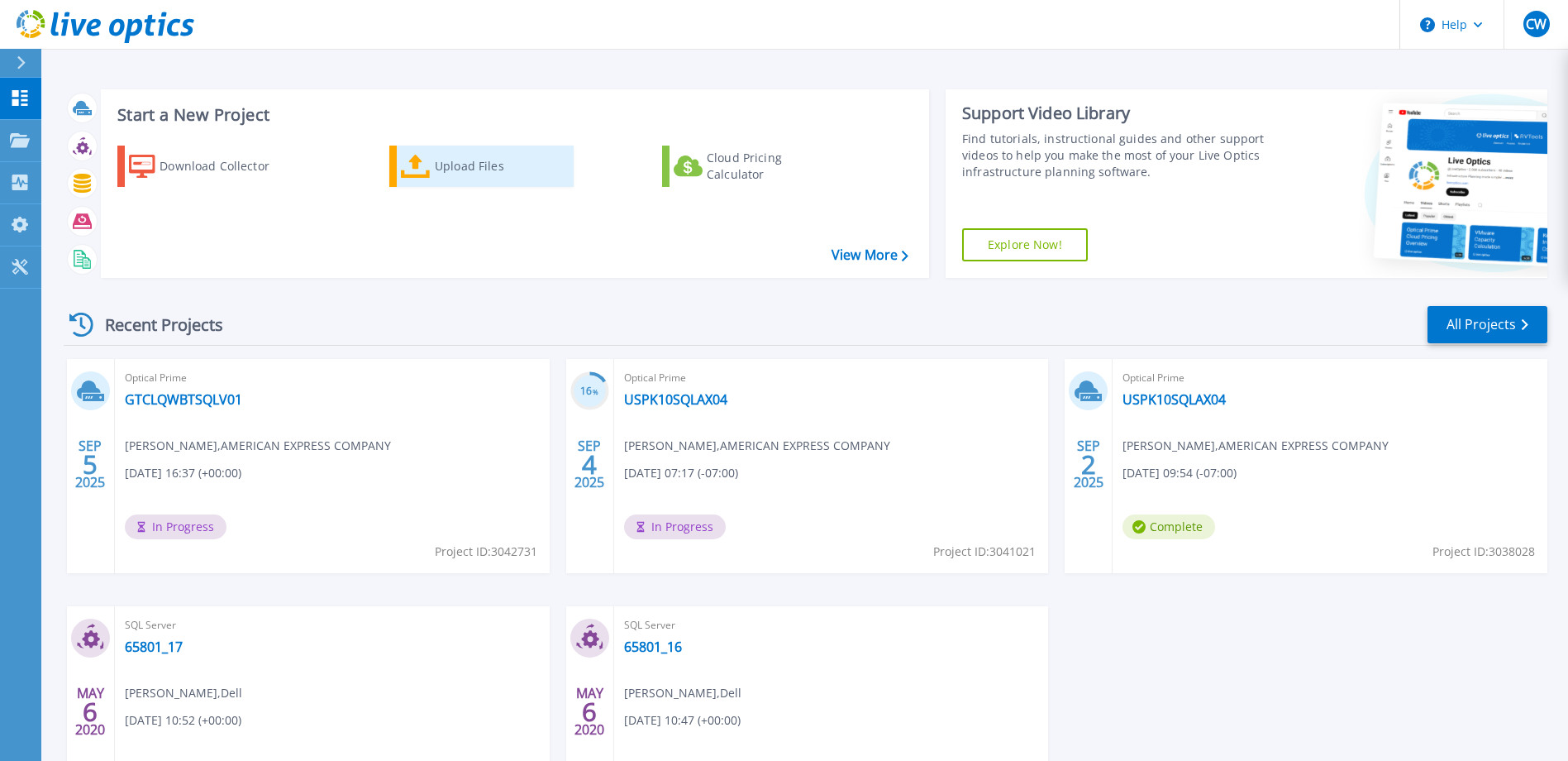
click at [434, 175] on link "Upload Files" at bounding box center [481, 166] width 185 height 41
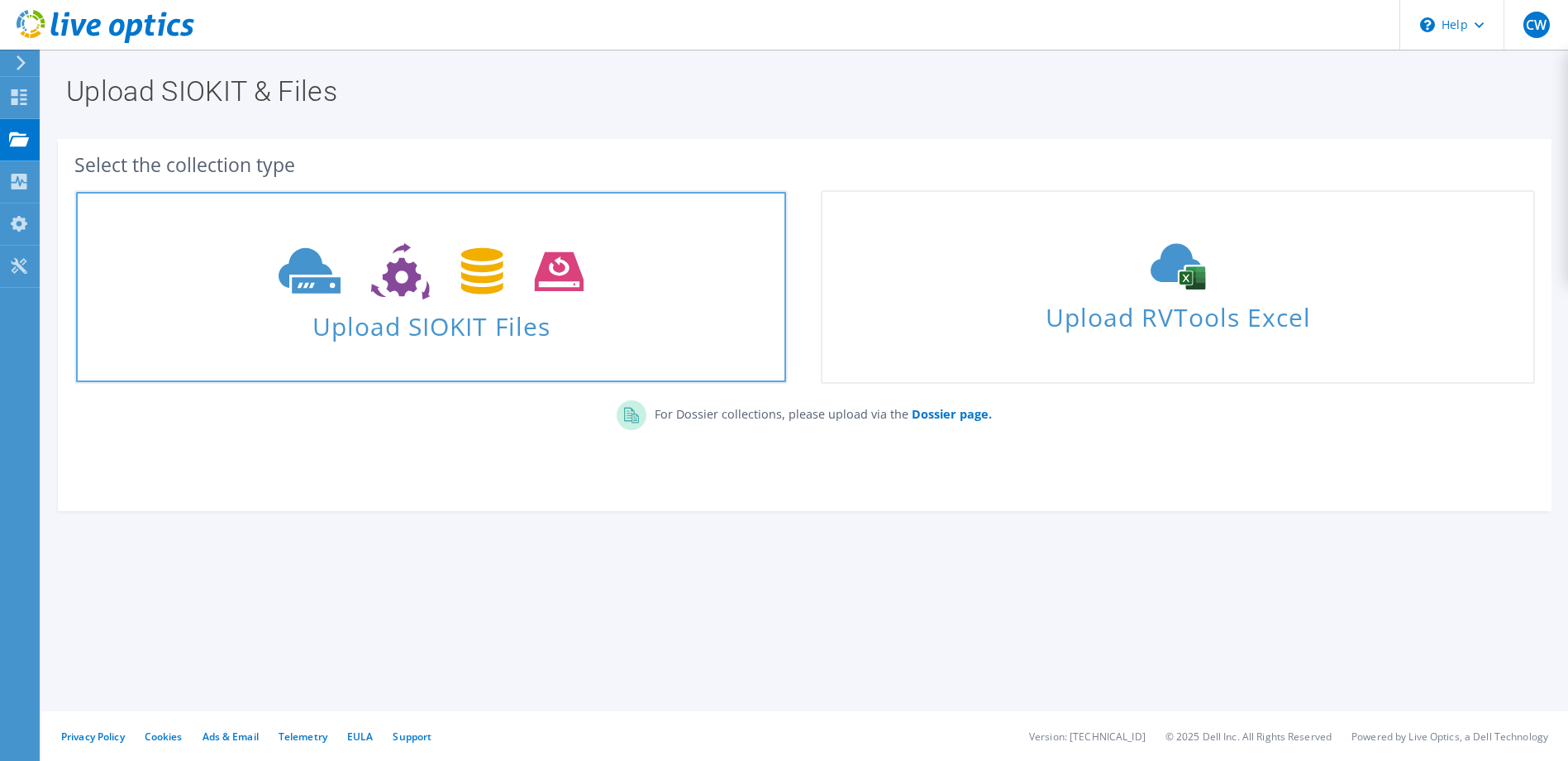
click at [502, 295] on icon at bounding box center [430, 271] width 305 height 57
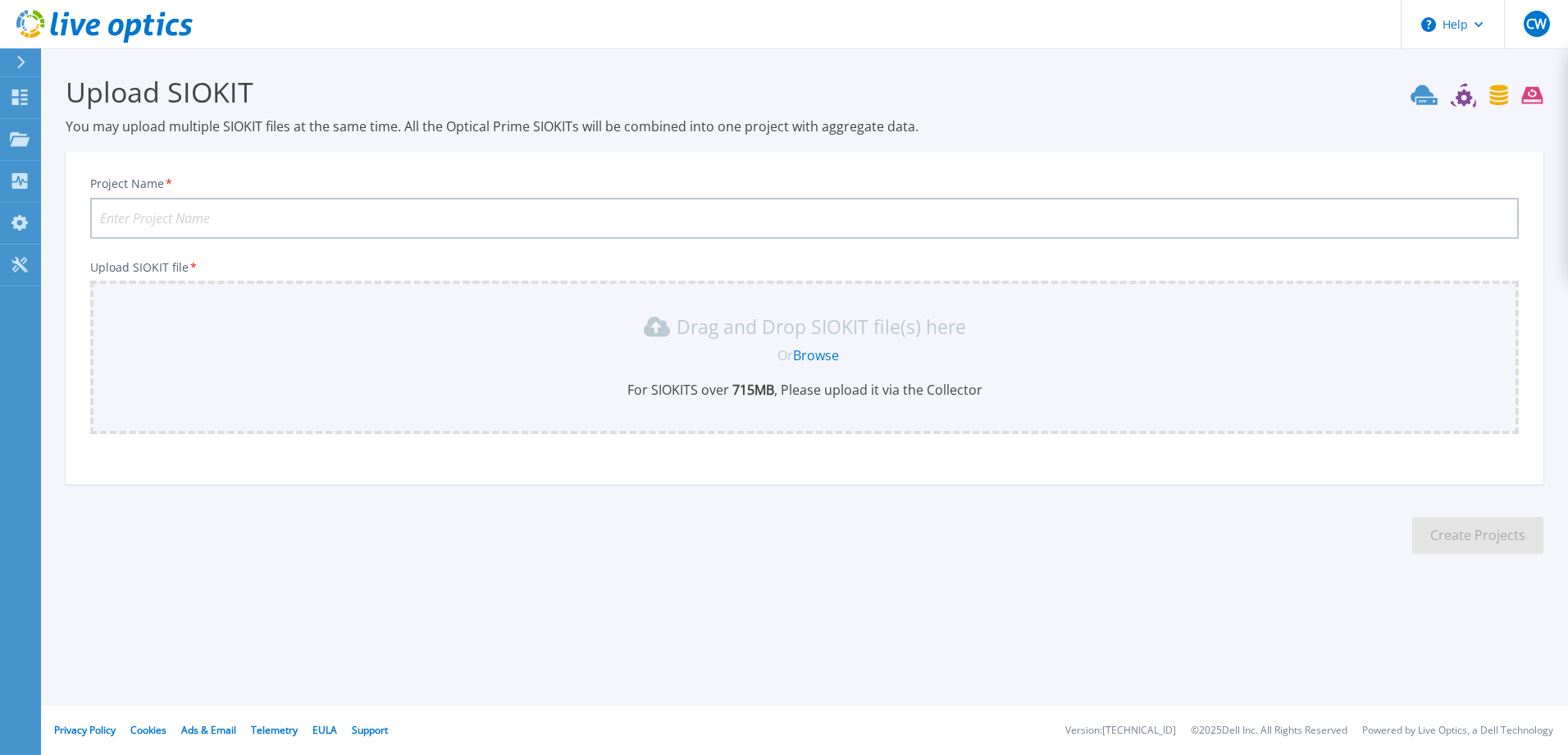
click at [805, 355] on link "Browse" at bounding box center [816, 355] width 46 height 18
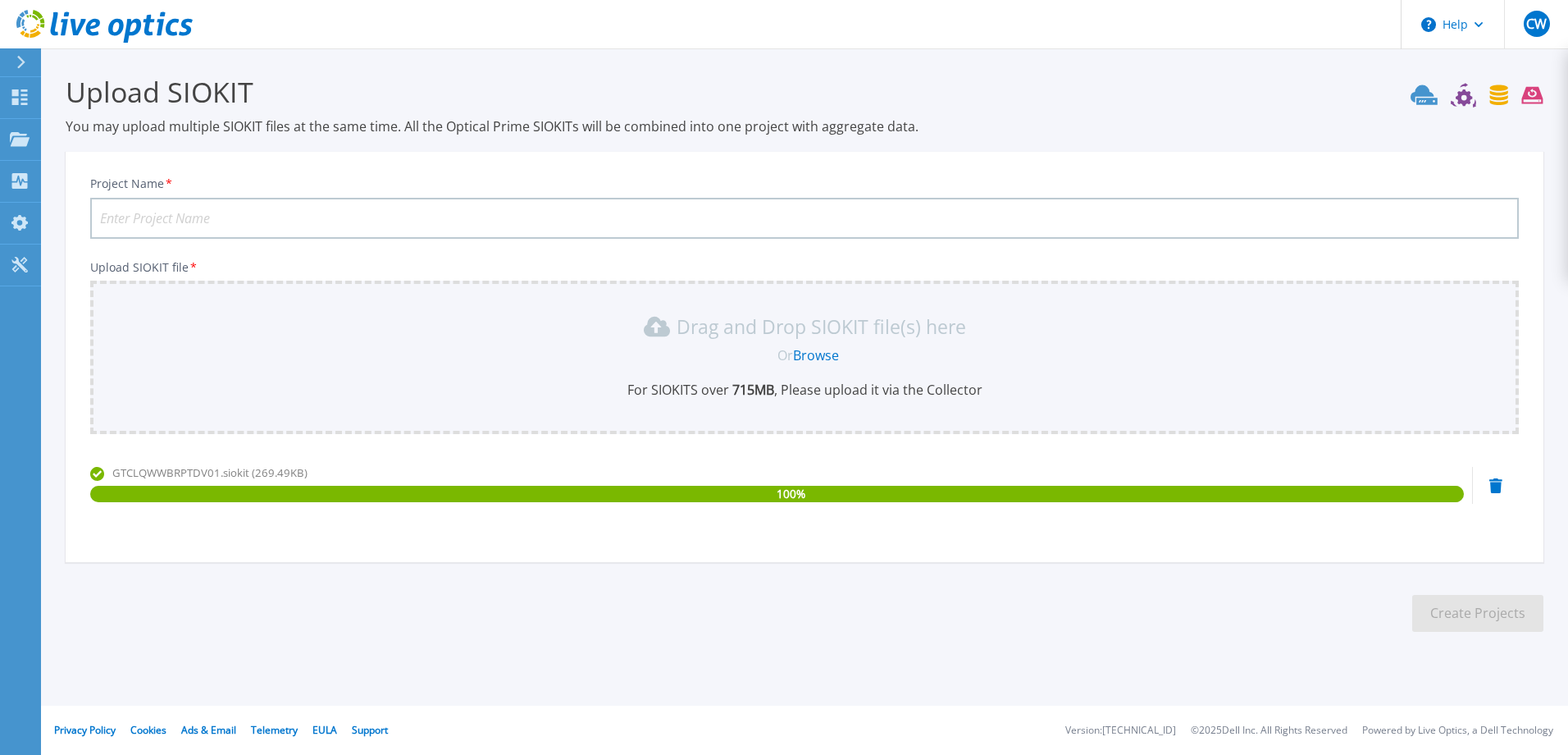
click at [194, 225] on input "Project Name *" at bounding box center [804, 218] width 1428 height 41
type input "GTCLQWWBRPTDV01"
click at [1479, 620] on button "Create Projects" at bounding box center [1478, 612] width 131 height 37
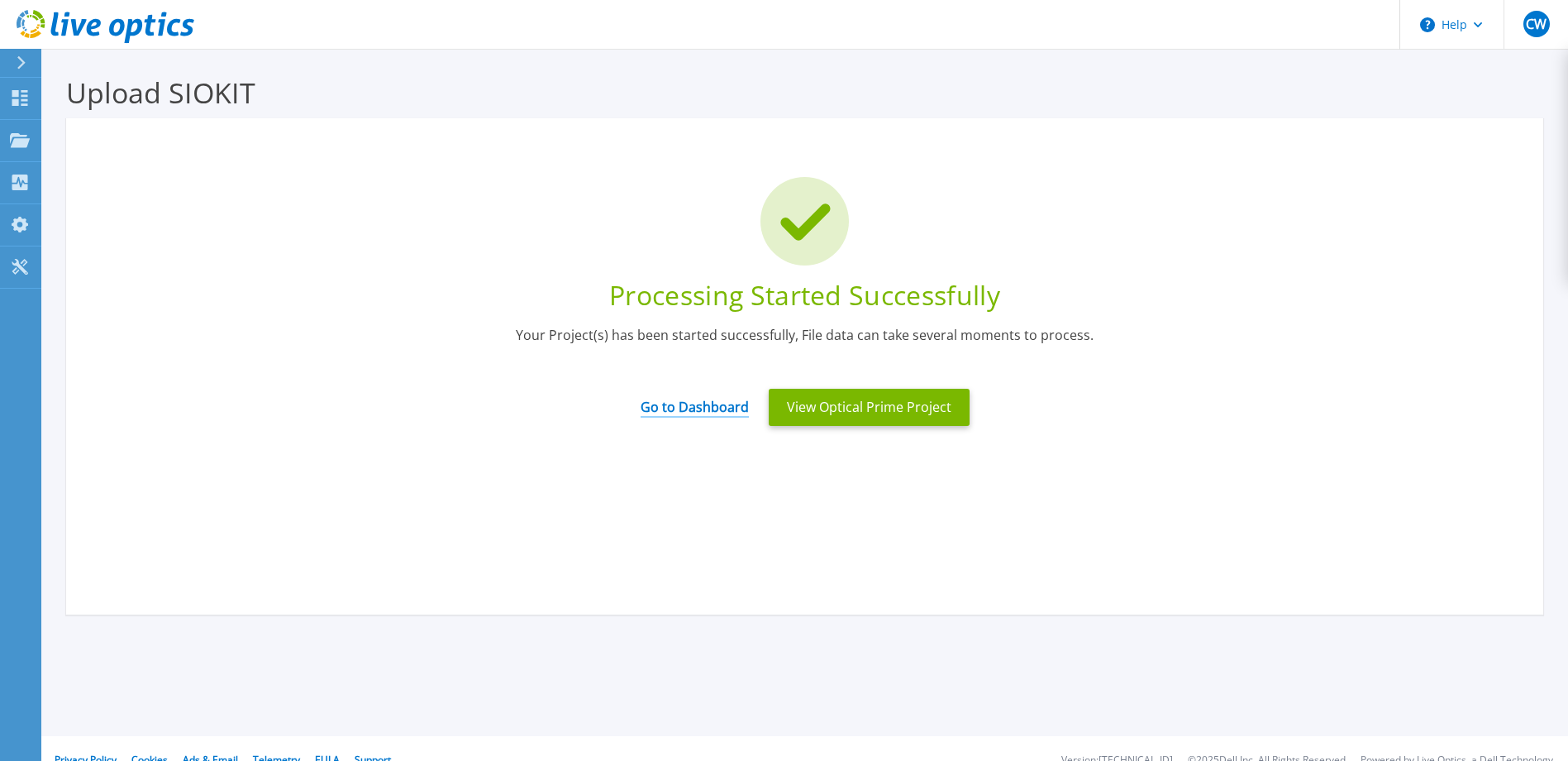
click at [718, 411] on link "Go to Dashboard" at bounding box center [695, 401] width 108 height 32
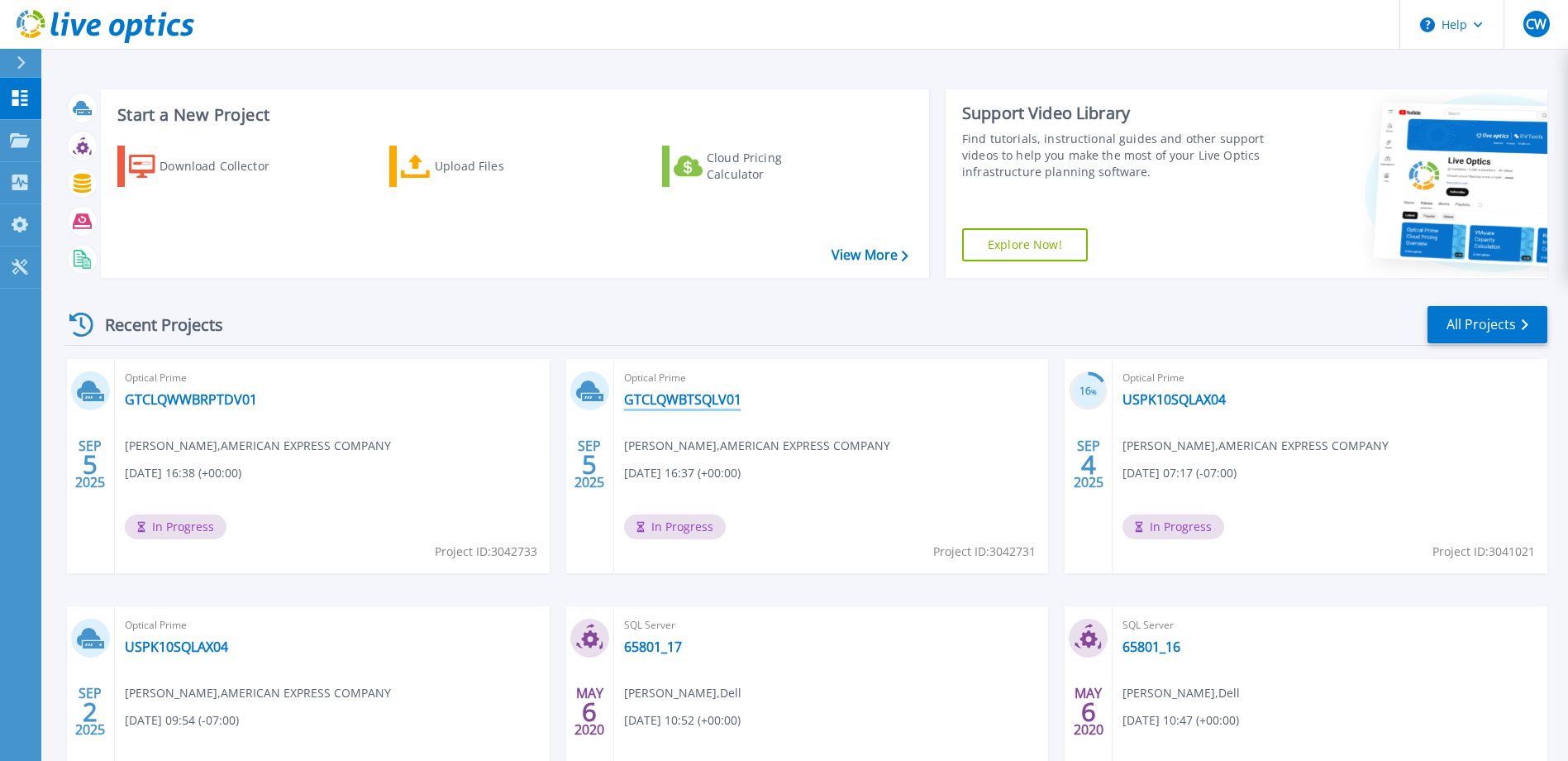
click at [697, 396] on link "GTCLQWBTSQLV01" at bounding box center [683, 399] width 118 height 17
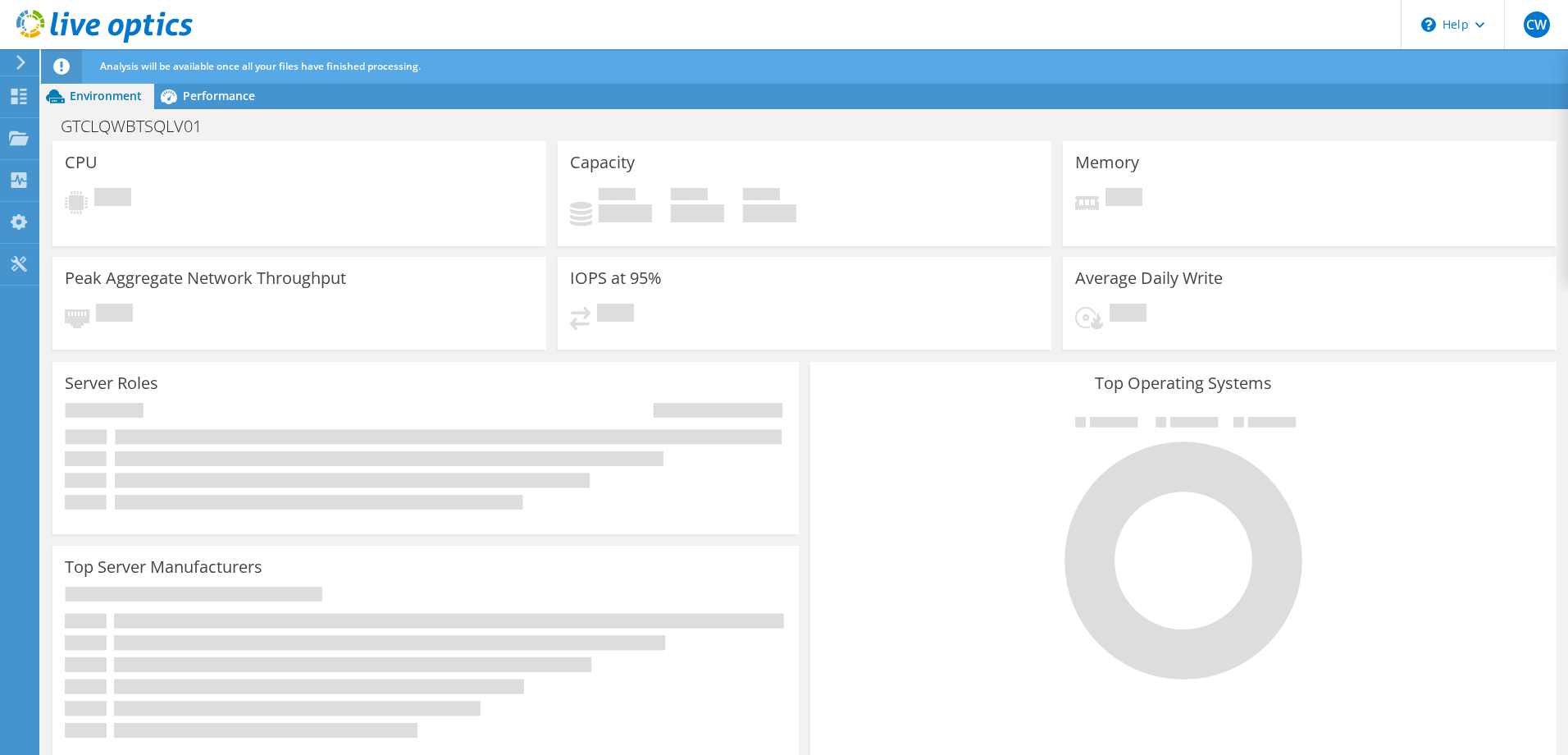
click at [68, 30] on icon at bounding box center [105, 27] width 176 height 34
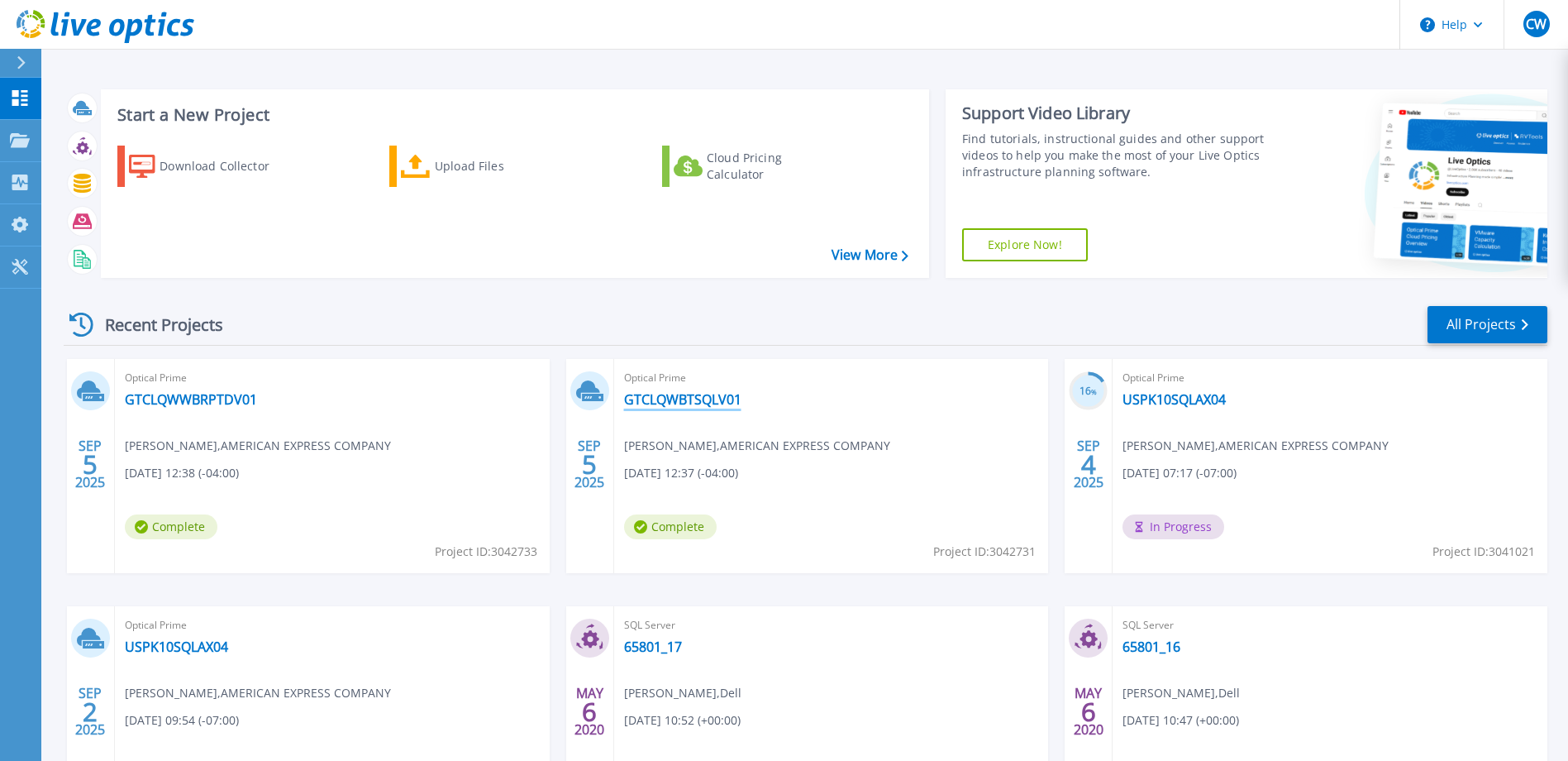
click at [706, 394] on link "GTCLQWBTSQLV01" at bounding box center [683, 399] width 118 height 17
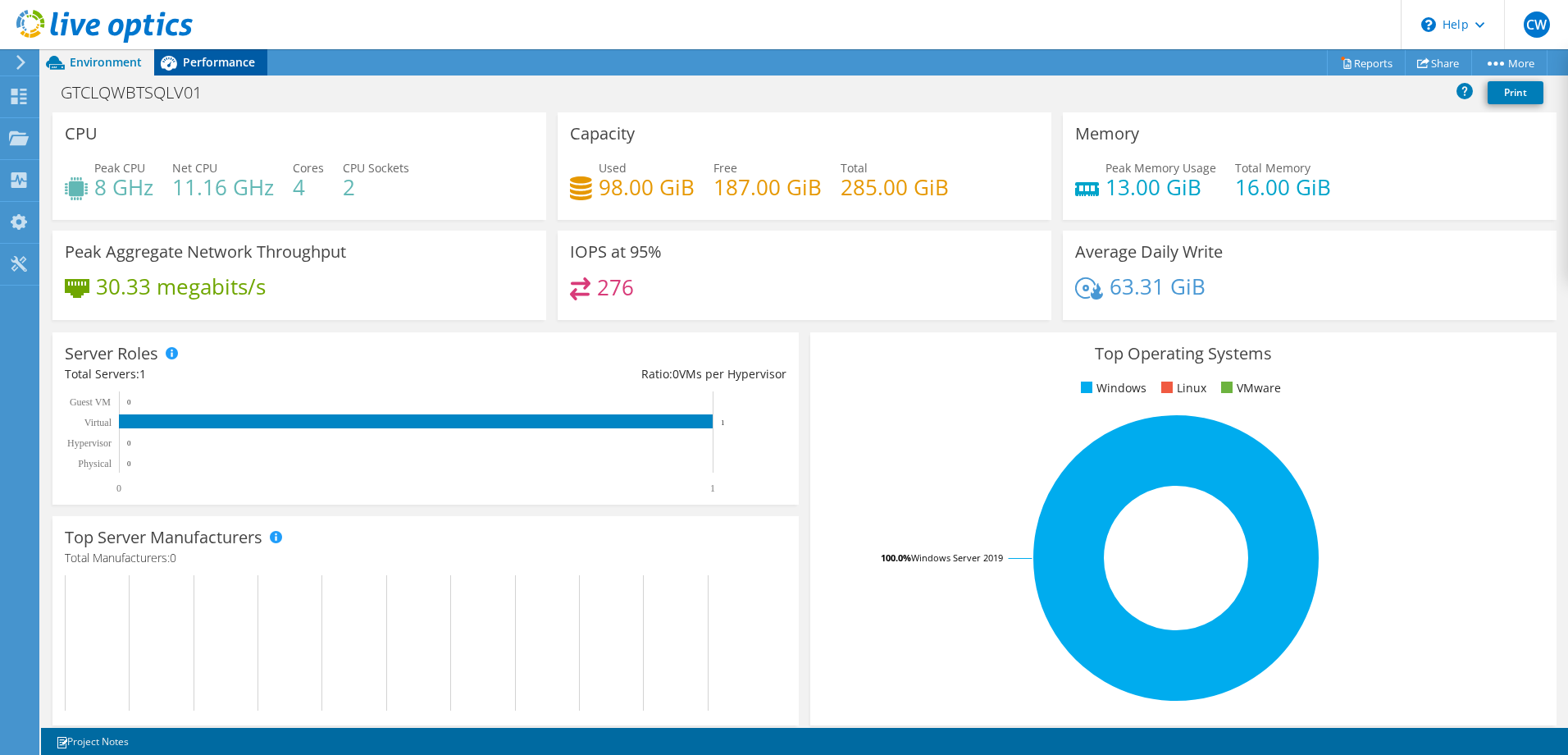
click at [212, 64] on span "Performance" at bounding box center [219, 62] width 72 height 16
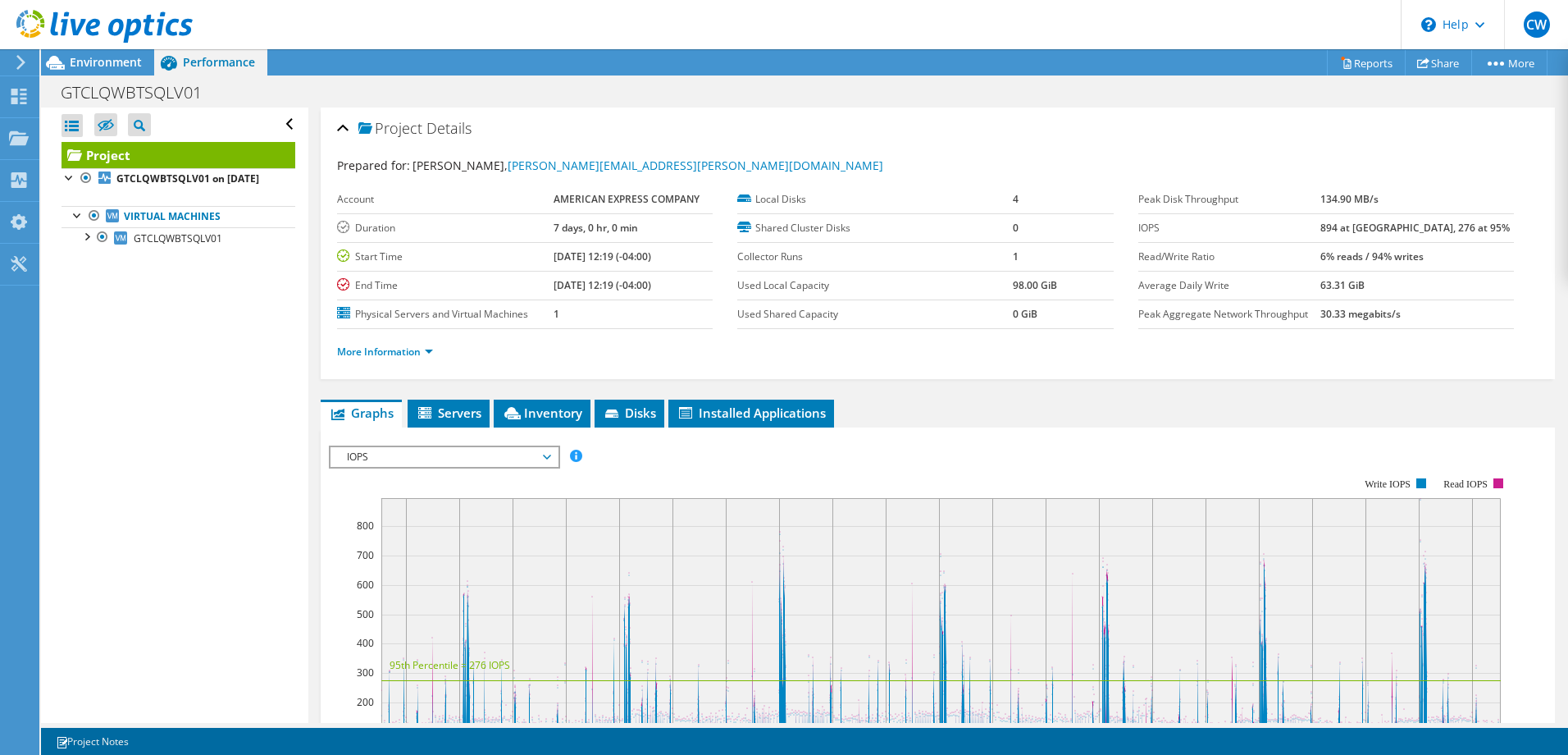
click at [546, 456] on span "IOPS" at bounding box center [444, 457] width 211 height 20
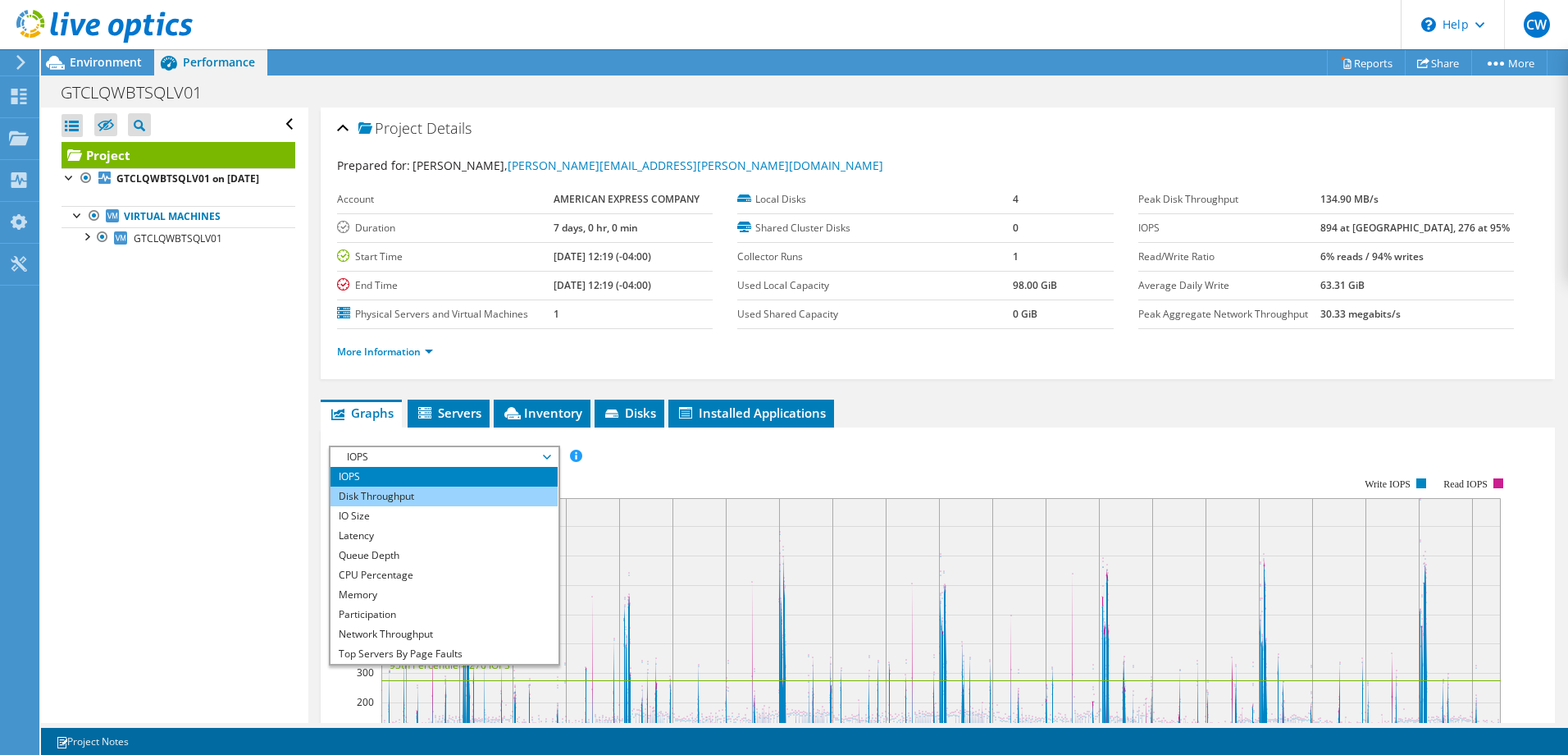
click at [426, 494] on li "Disk Throughput" at bounding box center [444, 496] width 227 height 20
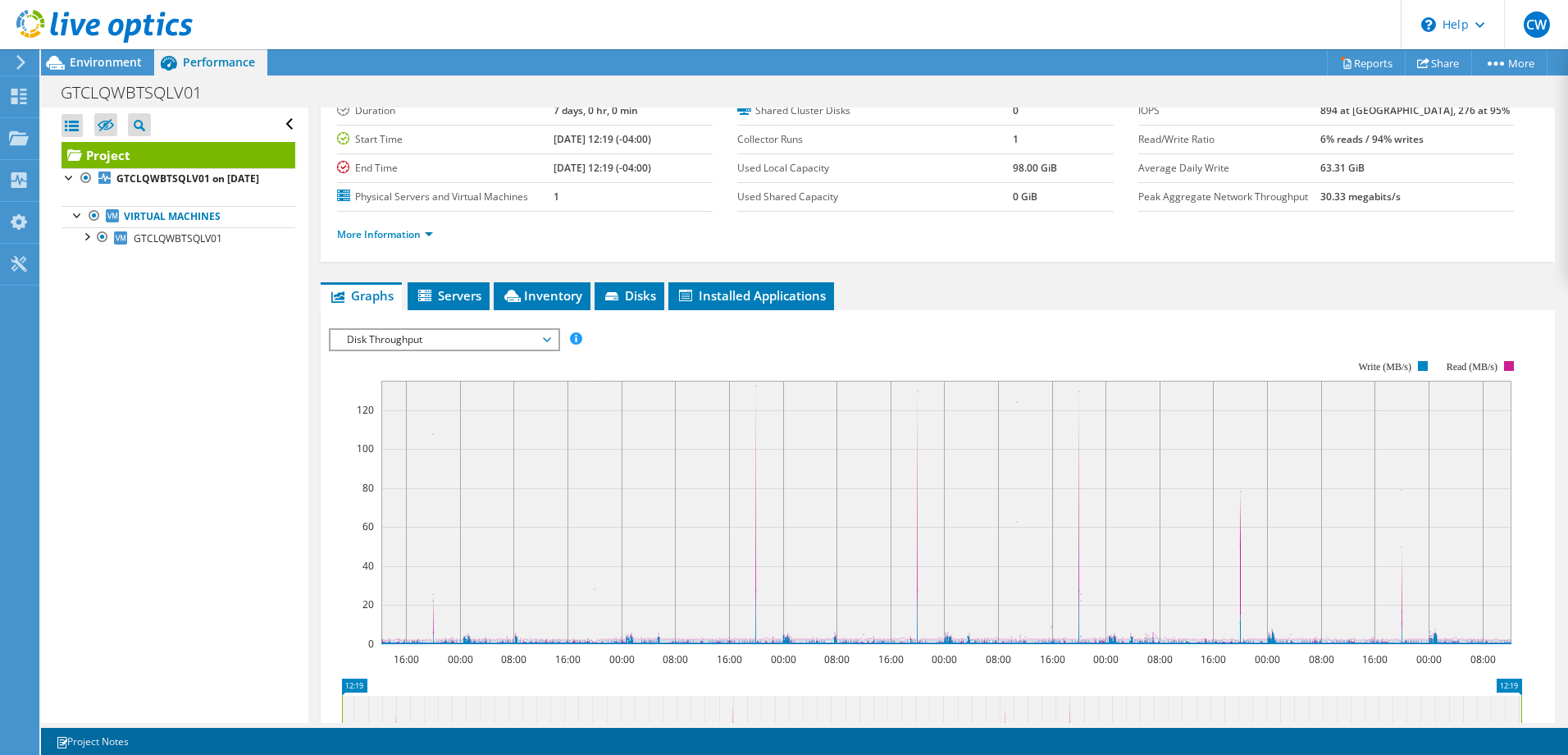
scroll to position [164, 0]
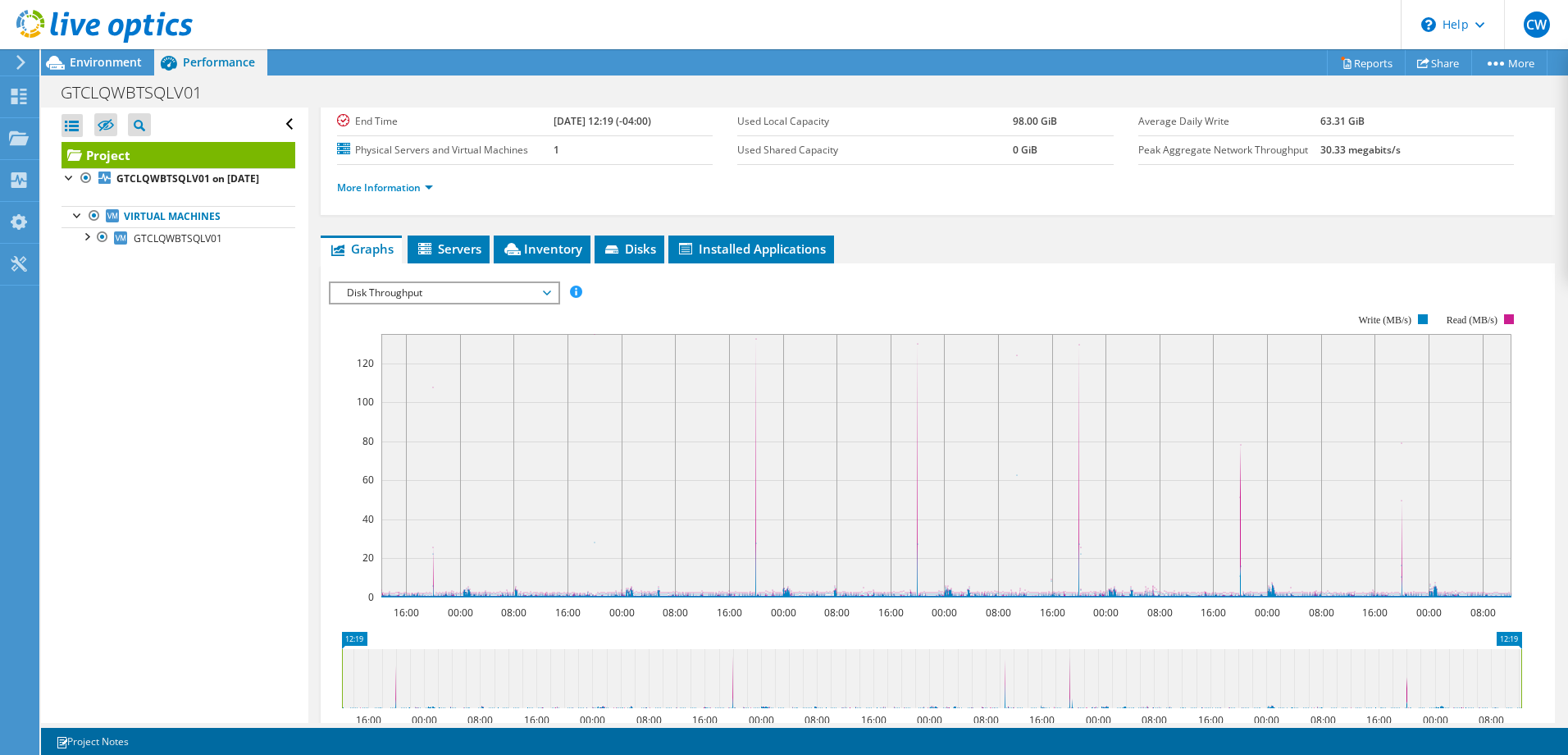
click at [510, 297] on span "Disk Throughput" at bounding box center [444, 293] width 211 height 20
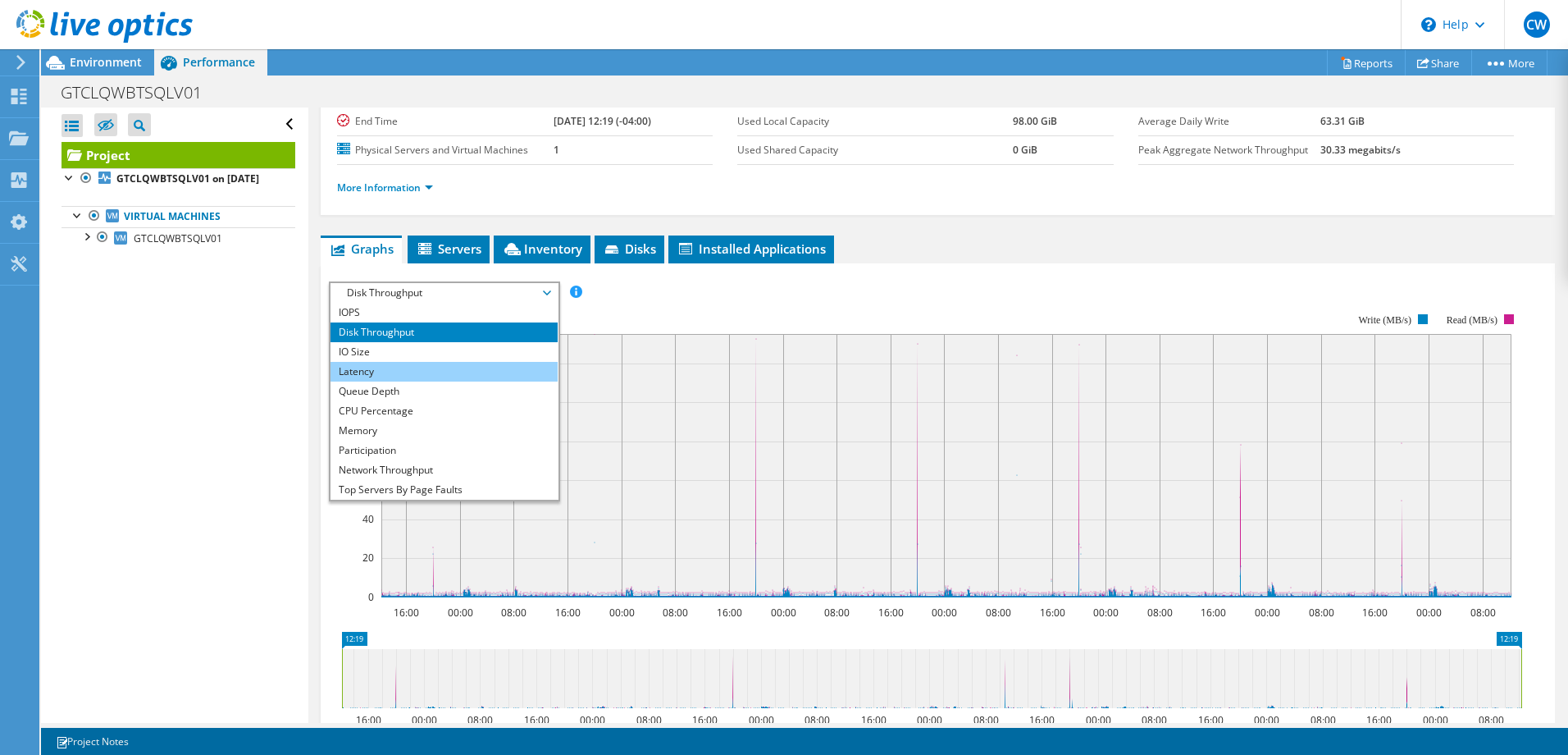
click at [376, 370] on li "Latency" at bounding box center [444, 372] width 227 height 20
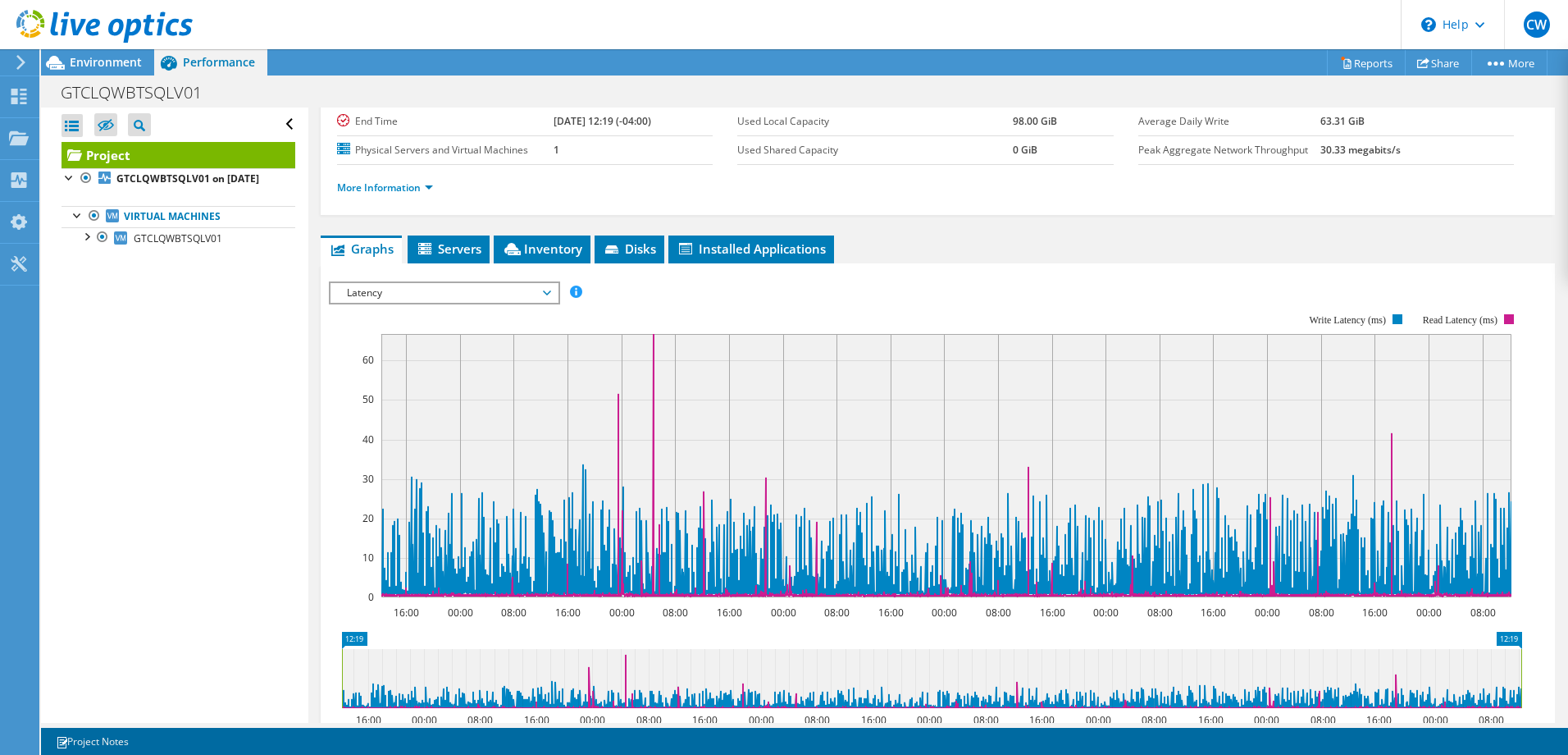
click at [512, 293] on span "Latency" at bounding box center [444, 293] width 211 height 20
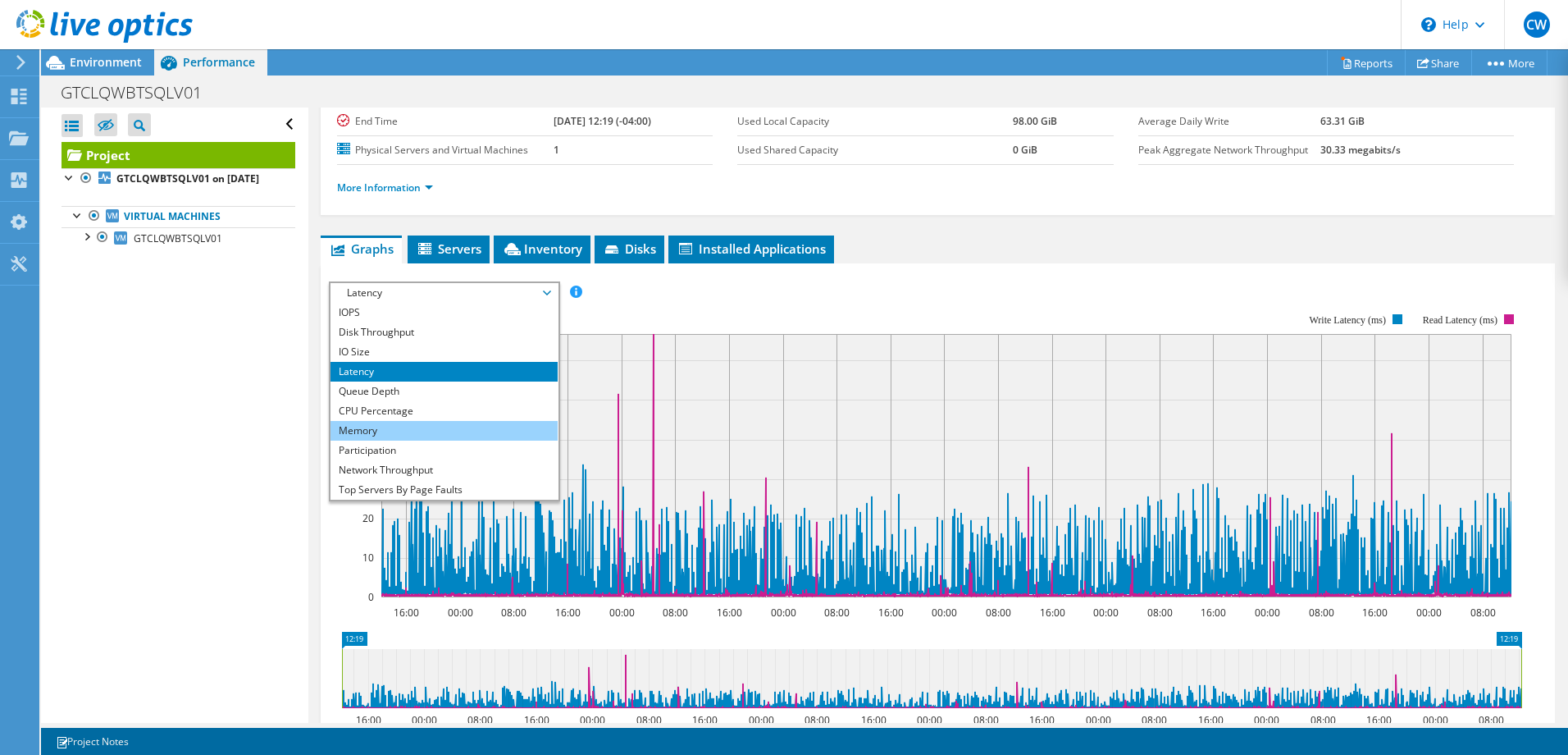
click at [380, 424] on li "Memory" at bounding box center [444, 431] width 227 height 20
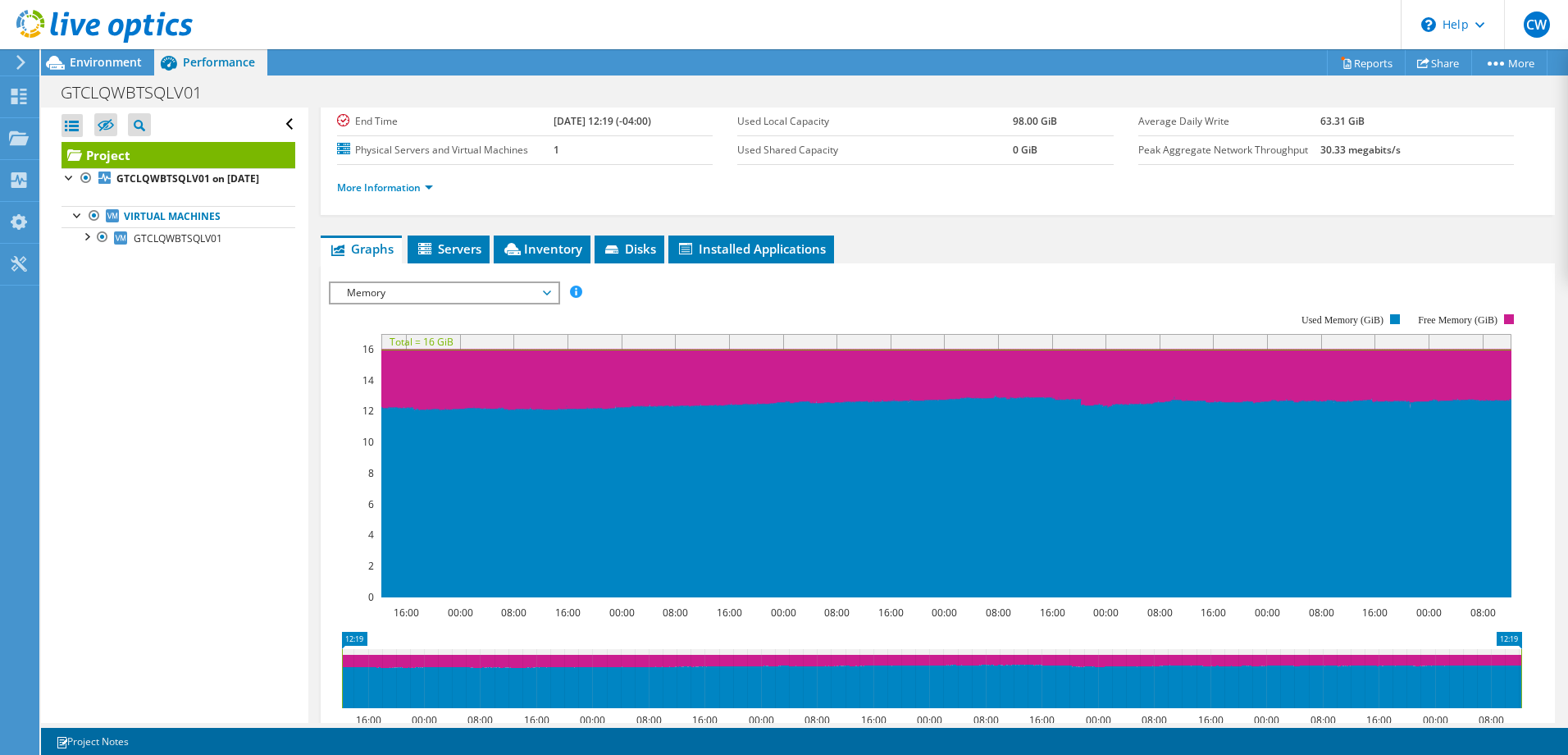
click at [143, 31] on icon at bounding box center [105, 27] width 176 height 34
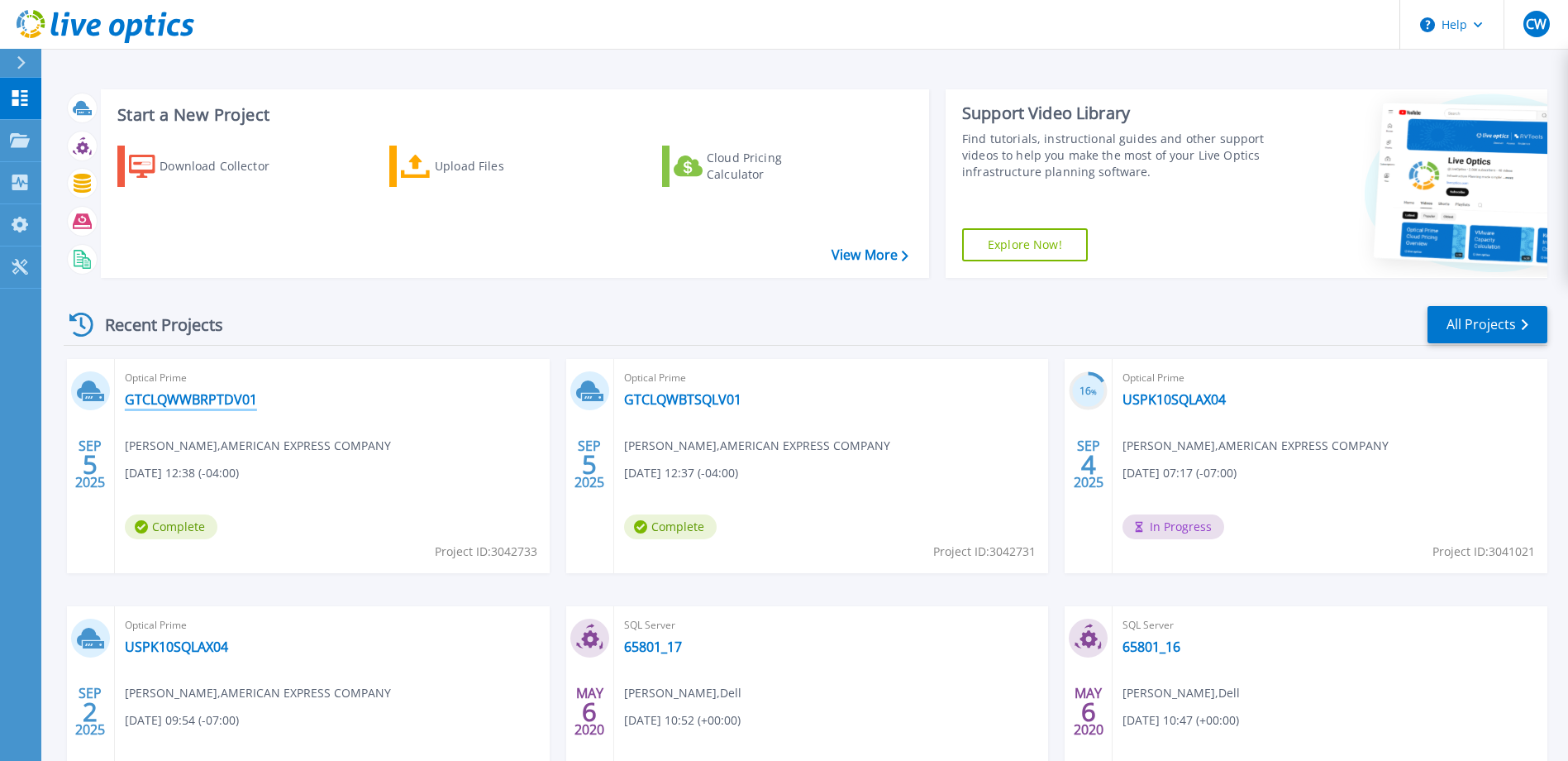
click at [180, 401] on link "GTCLQWWBRPTDV01" at bounding box center [191, 399] width 132 height 17
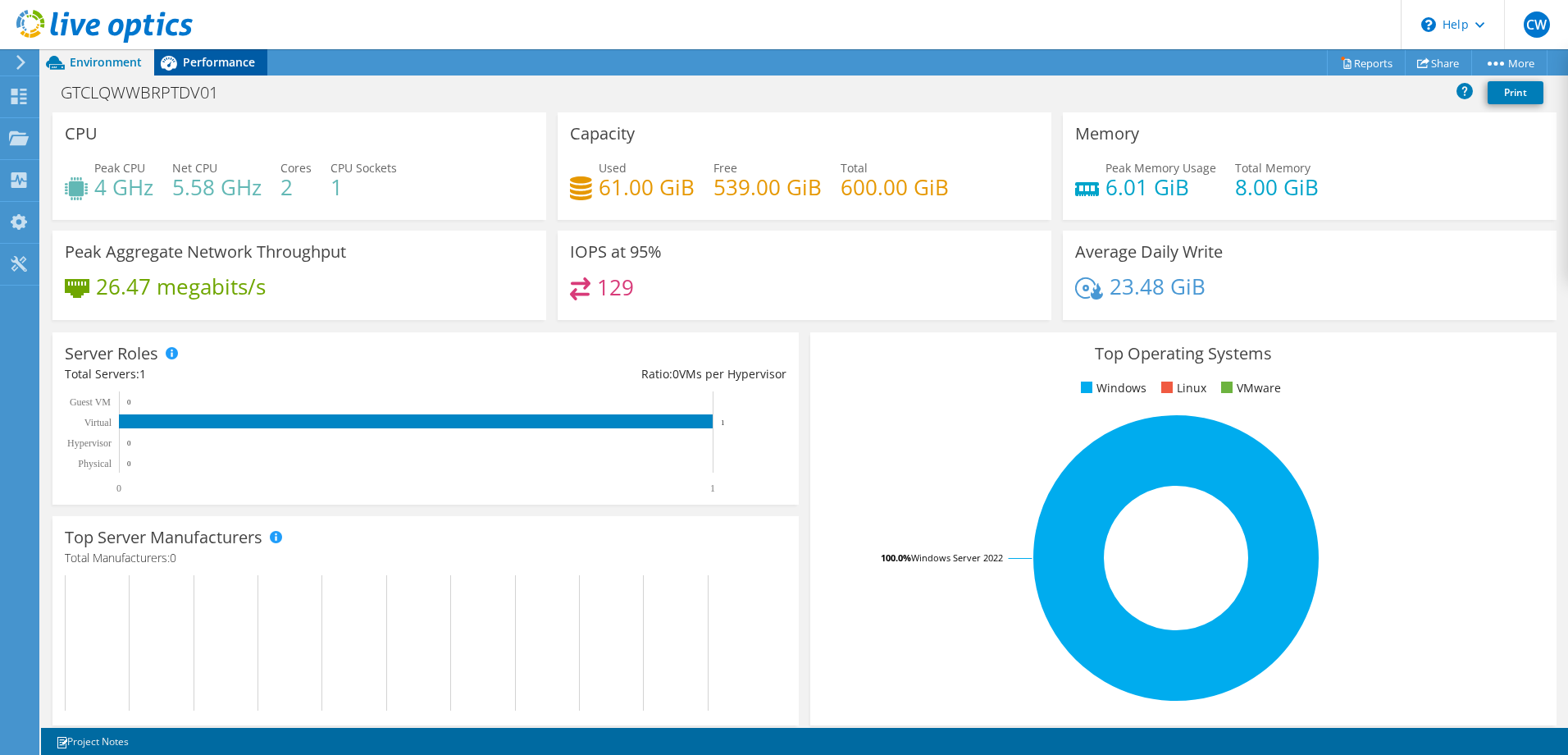
click at [215, 55] on span "Performance" at bounding box center [219, 62] width 72 height 16
